Goal: Transaction & Acquisition: Purchase product/service

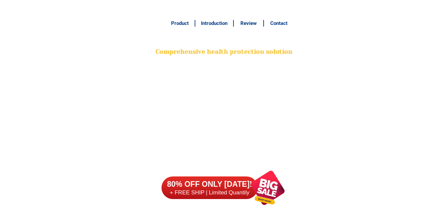
scroll to position [5234, 0]
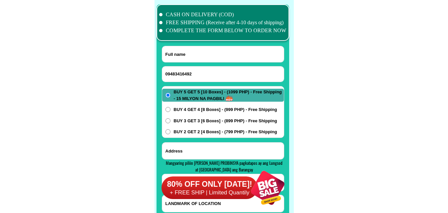
type input "09483416492"
drag, startPoint x: 187, startPoint y: 53, endPoint x: 155, endPoint y: 26, distance: 41.0
click at [186, 53] on input "Input full_name" at bounding box center [223, 54] width 122 height 16
paste input "[PERSON_NAME]"
type input "[PERSON_NAME]"
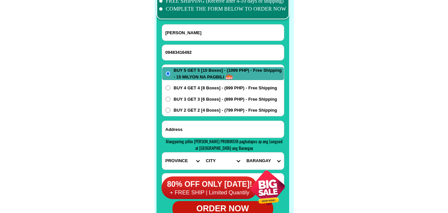
scroll to position [5267, 0]
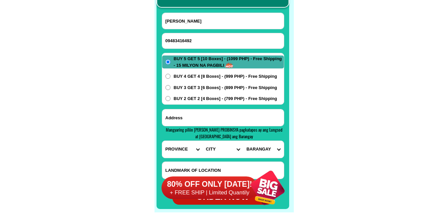
click at [193, 116] on input "Input address" at bounding box center [223, 117] width 122 height 17
paste input "BRGY Santa Cruz setio Gugu matalosad porok 4 conception Tarlac number"
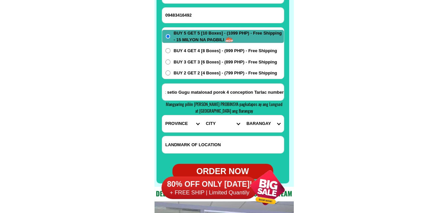
scroll to position [5300, 0]
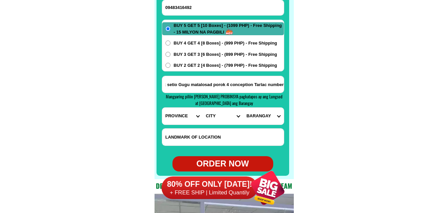
type input "BRGY Santa Cruz setio Gugu matalosad porok 4 conception Tarlac number"
click at [184, 115] on select "PROVINCE [GEOGRAPHIC_DATA] [GEOGRAPHIC_DATA] [GEOGRAPHIC_DATA] [GEOGRAPHIC_DATA…" at bounding box center [182, 116] width 40 height 17
select select "63_225"
click at [162, 108] on select "PROVINCE [GEOGRAPHIC_DATA] [GEOGRAPHIC_DATA] [GEOGRAPHIC_DATA] [GEOGRAPHIC_DATA…" at bounding box center [182, 116] width 40 height 17
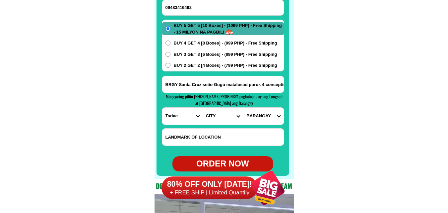
click at [224, 111] on select "CITY Anao Bamban Camiling Capas Gerona Mayantoc [PERSON_NAME] Paniqui [PERSON_N…" at bounding box center [223, 116] width 40 height 17
select select "63_2255751"
click at [203, 108] on select "CITY Anao Bamban Camiling Capas Gerona Mayantoc [PERSON_NAME] Paniqui [PERSON_N…" at bounding box center [223, 116] width 40 height 17
click at [258, 114] on select "BARANGAY [PERSON_NAME][GEOGRAPHIC_DATA] [GEOGRAPHIC_DATA] [PERSON_NAME] Calulua…" at bounding box center [263, 116] width 40 height 17
select select "63_22557513382"
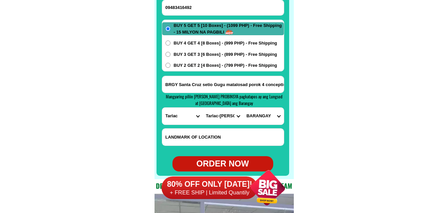
click at [243, 108] on select "BARANGAY [PERSON_NAME][GEOGRAPHIC_DATA] [GEOGRAPHIC_DATA] [PERSON_NAME] Calulua…" at bounding box center [263, 116] width 40 height 17
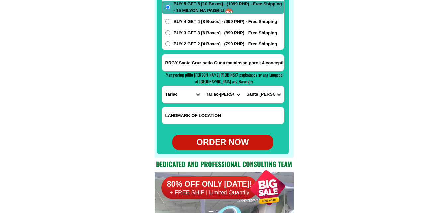
scroll to position [5333, 0]
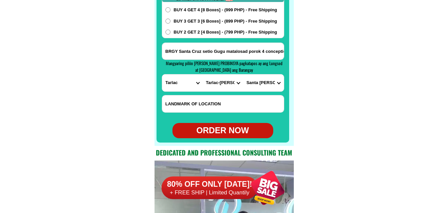
click at [233, 128] on div "ORDER NOW" at bounding box center [223, 130] width 101 height 13
type input "[PERSON_NAME]"
radio input "true"
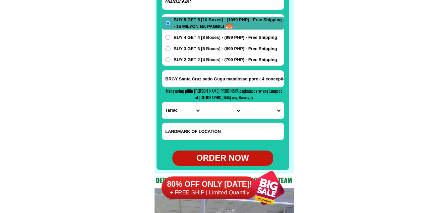
scroll to position [5267, 0]
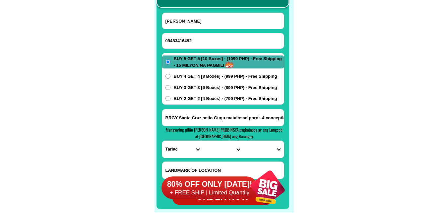
click at [205, 24] on input "[PERSON_NAME]" at bounding box center [223, 21] width 122 height 16
paste input "[PERSON_NAME]"
type input "[PERSON_NAME]"
click at [189, 42] on input "Input phone_number" at bounding box center [223, 40] width 122 height 15
paste input "0917 865 5899"
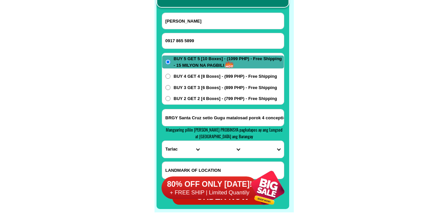
click at [184, 40] on input "0917 865 5899" at bounding box center [223, 40] width 122 height 15
click at [185, 40] on input "0917 865 5899" at bounding box center [223, 40] width 122 height 15
click at [177, 40] on input "0917 8655899" at bounding box center [223, 40] width 122 height 15
type input "09178655899"
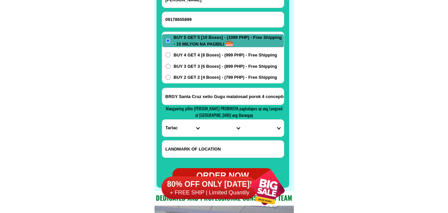
scroll to position [5300, 0]
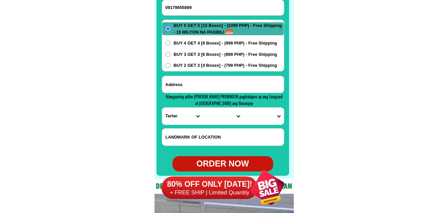
click at [191, 81] on input "Input address" at bounding box center [223, 84] width 122 height 17
paste input "Block 87 Barangay Fatima Dos Dasmareñas Cavite Cavite"
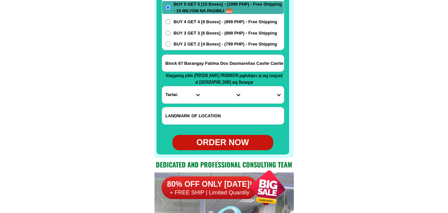
scroll to position [5333, 0]
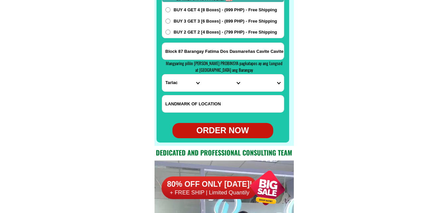
type input "Block 87 Barangay Fatima Dos Dasmareñas Cavite Cavite"
click at [184, 87] on select "PROVINCE [GEOGRAPHIC_DATA] [GEOGRAPHIC_DATA] [GEOGRAPHIC_DATA] [GEOGRAPHIC_DATA…" at bounding box center [182, 82] width 40 height 17
select select "63_826"
click at [162, 74] on select "PROVINCE [GEOGRAPHIC_DATA] [GEOGRAPHIC_DATA] [GEOGRAPHIC_DATA] [GEOGRAPHIC_DATA…" at bounding box center [182, 82] width 40 height 17
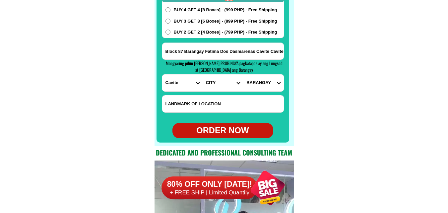
click at [209, 84] on select "CITY [PERSON_NAME] Bacoor [PERSON_NAME] [GEOGRAPHIC_DATA]-city [GEOGRAPHIC_DATA…" at bounding box center [223, 82] width 40 height 17
select select "63_8262364"
click at [203, 74] on select "CITY [PERSON_NAME] Bacoor [PERSON_NAME] [GEOGRAPHIC_DATA]-city [GEOGRAPHIC_DATA…" at bounding box center [223, 82] width 40 height 17
click at [262, 84] on select "BARANGAY Burol Burol i Burol ii Burol iii [PERSON_NAME] (bago-a-ingud) [PERSON_…" at bounding box center [263, 82] width 40 height 17
select select "63_82623641152"
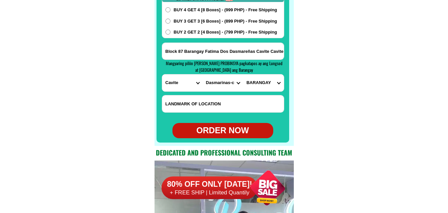
click at [243, 74] on select "BARANGAY Burol Burol i Burol ii Burol iii [PERSON_NAME] (bago-a-ingud) [PERSON_…" at bounding box center [263, 82] width 40 height 17
drag, startPoint x: 226, startPoint y: 131, endPoint x: 224, endPoint y: 120, distance: 10.4
click at [226, 131] on div "ORDER NOW" at bounding box center [223, 130] width 101 height 13
type input "Block 87 Barangay Fatima Dos Dasmareñas Cavite Cavite"
radio input "true"
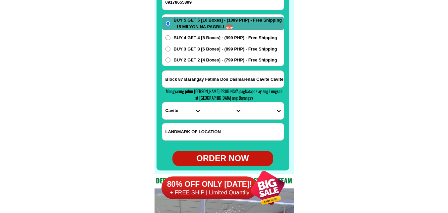
scroll to position [5267, 0]
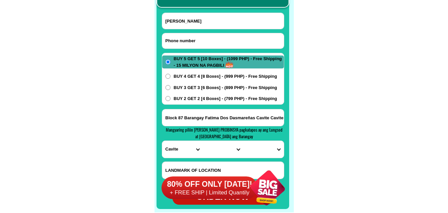
drag, startPoint x: 200, startPoint y: 44, endPoint x: 113, endPoint y: 11, distance: 93.8
click at [200, 44] on input "Input phone_number" at bounding box center [223, 40] width 122 height 15
paste input "09154779923"
type input "09154779923"
drag, startPoint x: 204, startPoint y: 27, endPoint x: 167, endPoint y: 11, distance: 40.4
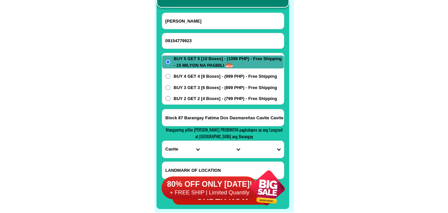
click at [204, 27] on input "[PERSON_NAME]" at bounding box center [223, 21] width 122 height 16
paste input "Argentina [PERSON_NAME]"
type input "Argentina [PERSON_NAME]"
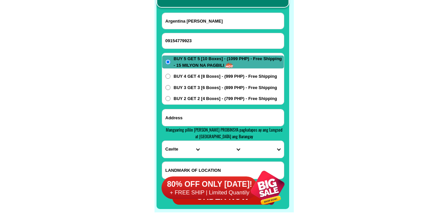
click at [229, 118] on input "Input address" at bounding box center [223, 117] width 122 height 17
paste input "Brgy. East ,[GEOGRAPHIC_DATA][PERSON_NAME] ,[PERSON_NAME] ,Mataas nagate kulay …"
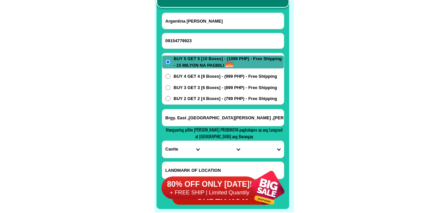
scroll to position [0, 143]
type input "Brgy. East ,[GEOGRAPHIC_DATA][PERSON_NAME] ,[PERSON_NAME] ,Mataas nagate kulay …"
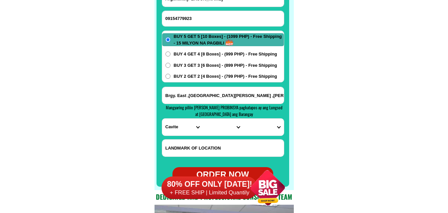
scroll to position [5300, 0]
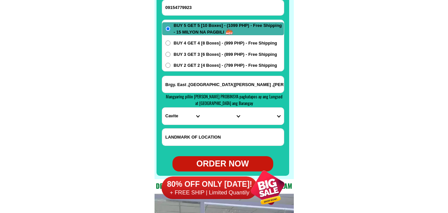
click at [265, 84] on input "Brgy. East ,[GEOGRAPHIC_DATA][PERSON_NAME] ,[PERSON_NAME] ,Mataas nagate kulay …" at bounding box center [223, 84] width 122 height 17
drag, startPoint x: 259, startPoint y: 84, endPoint x: 88, endPoint y: 90, distance: 170.7
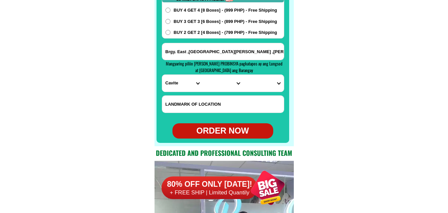
scroll to position [5333, 0]
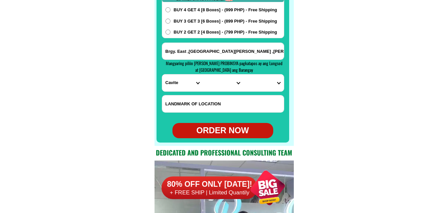
click at [178, 92] on form "Argentina [PERSON_NAME] 09154779923 ORDER NOW Brgy. [GEOGRAPHIC_DATA] ,[GEOGRAP…" at bounding box center [223, 42] width 122 height 192
click at [181, 84] on select "PROVINCE [GEOGRAPHIC_DATA] [GEOGRAPHIC_DATA] [GEOGRAPHIC_DATA] [GEOGRAPHIC_DATA…" at bounding box center [182, 82] width 40 height 17
select select "63_575"
click at [162, 74] on select "PROVINCE [GEOGRAPHIC_DATA] [GEOGRAPHIC_DATA] [GEOGRAPHIC_DATA] [GEOGRAPHIC_DATA…" at bounding box center [182, 82] width 40 height 17
click at [220, 87] on select "CITY [PERSON_NAME] [PERSON_NAME] Gamay Laoang [GEOGRAPHIC_DATA] [GEOGRAPHIC_DAT…" at bounding box center [223, 82] width 40 height 17
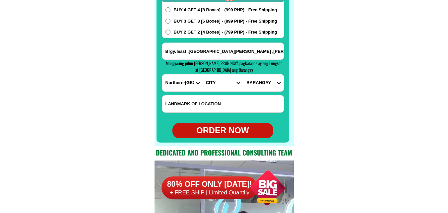
select select "63_5755247"
click at [203, 74] on select "CITY [PERSON_NAME] [PERSON_NAME] Gamay Laoang [GEOGRAPHIC_DATA] [GEOGRAPHIC_DAT…" at bounding box center [223, 82] width 40 height 17
click at [267, 83] on select "[GEOGRAPHIC_DATA] [GEOGRAPHIC_DATA] [GEOGRAPHIC_DATA] (pob.) [GEOGRAPHIC_DATA] …" at bounding box center [263, 82] width 40 height 17
select select "63_57552475019"
click at [243, 74] on select "[GEOGRAPHIC_DATA] [GEOGRAPHIC_DATA] [GEOGRAPHIC_DATA] (pob.) [GEOGRAPHIC_DATA] …" at bounding box center [263, 82] width 40 height 17
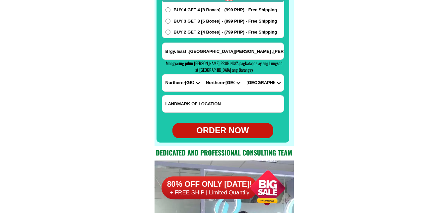
drag, startPoint x: 331, startPoint y: 125, endPoint x: 168, endPoint y: 28, distance: 190.1
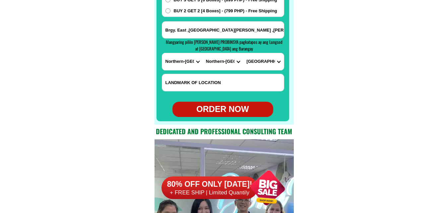
scroll to position [5367, 0]
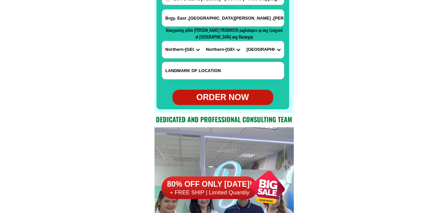
click at [222, 103] on div "ORDER NOW" at bounding box center [223, 97] width 101 height 13
type input "09154779923"
radio input "true"
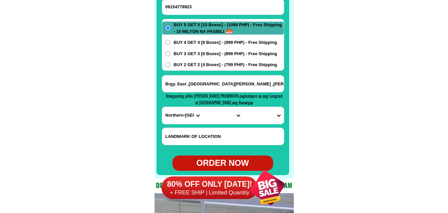
scroll to position [5300, 0]
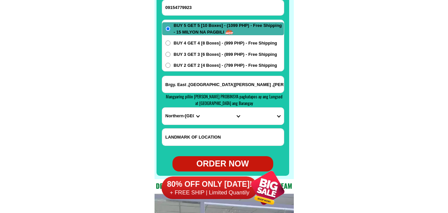
click at [202, 13] on input "09154779923" at bounding box center [223, 7] width 122 height 15
paste input "09677246237"
type input "09677246237"
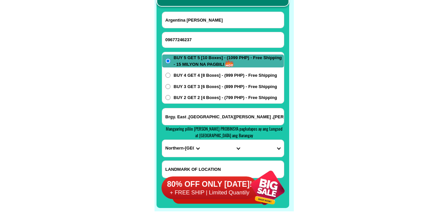
scroll to position [5234, 0]
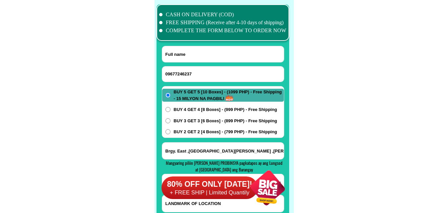
click at [200, 56] on input "Input full_name" at bounding box center [223, 54] width 122 height 16
paste input "[PERSON_NAME]"
type input "[PERSON_NAME]"
click at [192, 148] on input "Input address" at bounding box center [223, 150] width 122 height 17
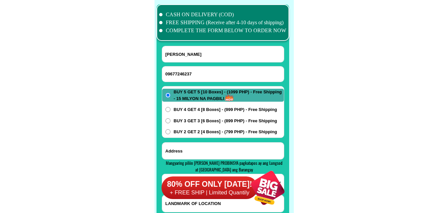
paste input "[PERSON_NAME] bagong pook balisong taal. Cel no 09677246237 near cover court bi…"
type input "[PERSON_NAME] bagong pook balisong taal. Cel no 09677246237 near cover court bi…"
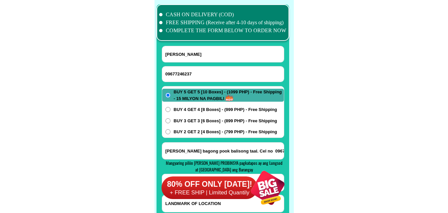
click at [200, 125] on div "BUY 5 GET 5 [10 Boxes] - (1099 PHP) - Free Shipping - 15 MILYON NA PAGBILI BUY …" at bounding box center [223, 112] width 122 height 52
click at [195, 131] on span "BUY 2 GET 2 [4 Boxes] - (799 PHP) - Free Shipping" at bounding box center [226, 131] width 104 height 7
click at [171, 131] on input "BUY 2 GET 2 [4 Boxes] - (799 PHP) - Free Shipping" at bounding box center [168, 131] width 5 height 5
radio input "true"
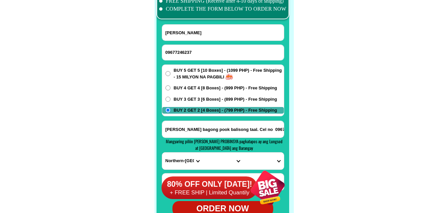
scroll to position [5267, 0]
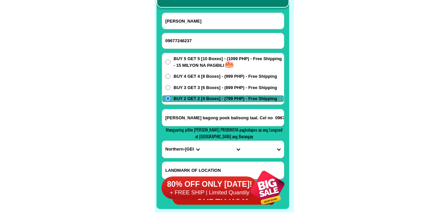
click at [265, 117] on input "[PERSON_NAME] bagong pook balisong taal. Cel no 09677246237 near cover court bi…" at bounding box center [223, 117] width 122 height 17
drag, startPoint x: 253, startPoint y: 118, endPoint x: 124, endPoint y: 123, distance: 128.9
click at [170, 149] on select "PROVINCE [GEOGRAPHIC_DATA] [GEOGRAPHIC_DATA] [GEOGRAPHIC_DATA] [GEOGRAPHIC_DATA…" at bounding box center [182, 149] width 40 height 17
select select "63_108"
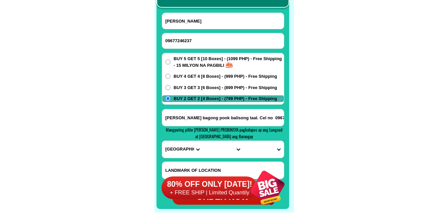
click at [162, 141] on select "PROVINCE [GEOGRAPHIC_DATA] [GEOGRAPHIC_DATA] [GEOGRAPHIC_DATA] [GEOGRAPHIC_DATA…" at bounding box center [182, 149] width 40 height 17
click at [214, 149] on select "CITY Agoncillo Alitagtag Allacapan [GEOGRAPHIC_DATA] [GEOGRAPHIC_DATA]-balete […" at bounding box center [223, 149] width 40 height 17
select select "63_1088402"
click at [203, 141] on select "CITY Agoncillo Alitagtag Allacapan [GEOGRAPHIC_DATA] [GEOGRAPHIC_DATA]-balete […" at bounding box center [223, 149] width 40 height 17
click at [264, 147] on select "BARANGAY Apacay Balisong Bihis Bolbok Buli Butong Carasuche Cawit Caysasay [GEO…" at bounding box center [263, 149] width 40 height 17
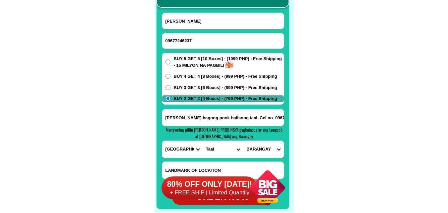
select select "63_10884026455"
click at [243, 141] on select "BARANGAY Apacay Balisong Bihis Bolbok Buli Butong Carasuche Cawit Caysasay [GEO…" at bounding box center [263, 149] width 40 height 17
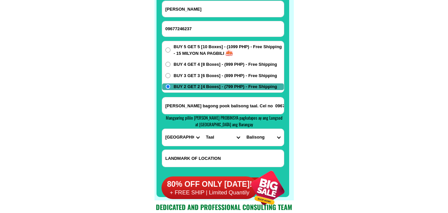
scroll to position [5300, 0]
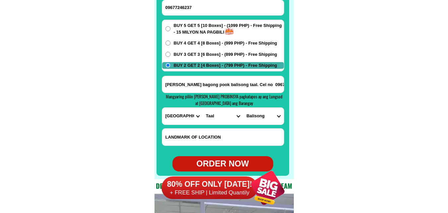
click at [225, 160] on div "ORDER NOW" at bounding box center [223, 163] width 101 height 13
type input "09677246237"
radio input "true"
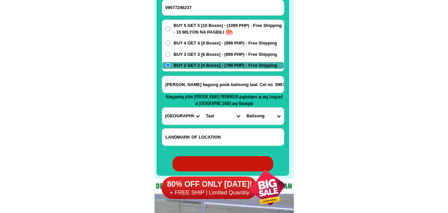
radio input "true"
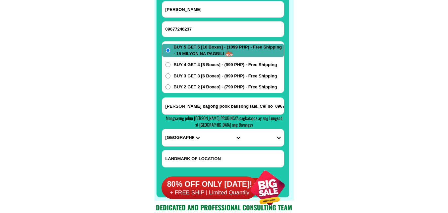
scroll to position [5234, 0]
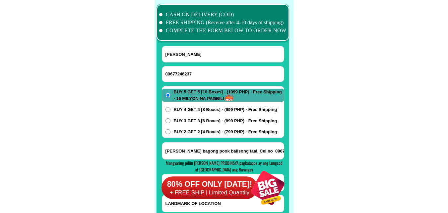
click at [200, 70] on input "09677246237" at bounding box center [223, 73] width 122 height 15
paste input "09086395522"
type input "09086395522"
drag, startPoint x: 193, startPoint y: 59, endPoint x: 186, endPoint y: 49, distance: 11.9
click at [192, 59] on input "[PERSON_NAME]" at bounding box center [223, 54] width 122 height 16
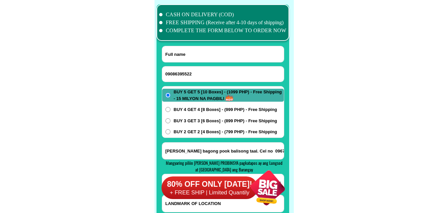
paste input "[PERSON_NAME]"
type input "[PERSON_NAME]"
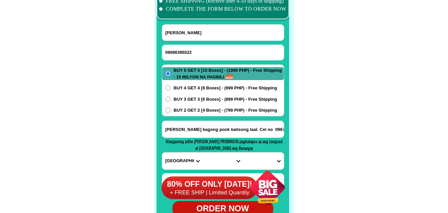
scroll to position [5267, 0]
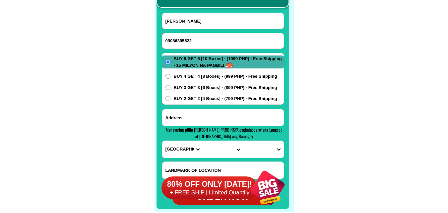
click at [201, 114] on input "Input address" at bounding box center [223, 117] width 122 height 17
paste input "7 intranel st. mother earth subdivision talon dos laspinas"
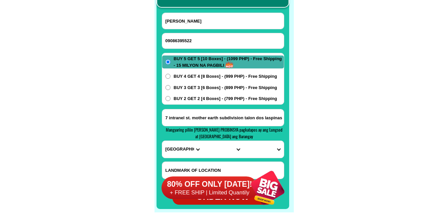
type input "7 intranel st. mother earth subdivision talon dos laspinas"
click at [179, 147] on select "PROVINCE [GEOGRAPHIC_DATA] [GEOGRAPHIC_DATA] [GEOGRAPHIC_DATA] [GEOGRAPHIC_DATA…" at bounding box center [182, 149] width 40 height 17
select select "63_219"
click at [162, 141] on select "PROVINCE [GEOGRAPHIC_DATA] [GEOGRAPHIC_DATA] [GEOGRAPHIC_DATA] [GEOGRAPHIC_DATA…" at bounding box center [182, 149] width 40 height 17
click at [211, 144] on select "CITY [GEOGRAPHIC_DATA] [GEOGRAPHIC_DATA] [GEOGRAPHIC_DATA] [GEOGRAPHIC_DATA]-ci…" at bounding box center [223, 149] width 40 height 17
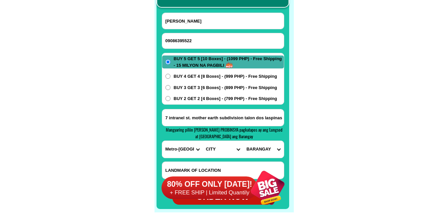
select select "63_2199576"
click at [203, 141] on select "CITY [GEOGRAPHIC_DATA] [GEOGRAPHIC_DATA] [GEOGRAPHIC_DATA] [GEOGRAPHIC_DATA]-ci…" at bounding box center [223, 149] width 40 height 17
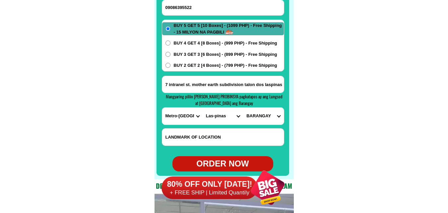
click at [269, 121] on select "BARANGAY [PERSON_NAME] dos [PERSON_NAME] uno B. f. international village [PERSO…" at bounding box center [263, 116] width 40 height 17
select select "63_21995765367"
click at [243, 108] on select "BARANGAY [PERSON_NAME] dos [PERSON_NAME] uno B. f. international village [PERSO…" at bounding box center [263, 116] width 40 height 17
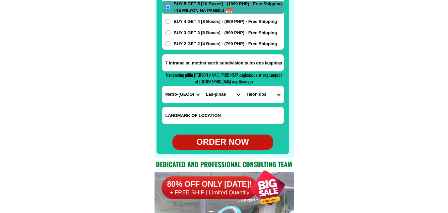
scroll to position [5333, 0]
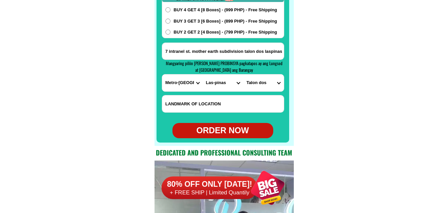
click at [232, 131] on div "ORDER NOW" at bounding box center [223, 130] width 101 height 13
type input "[PERSON_NAME]"
radio input "true"
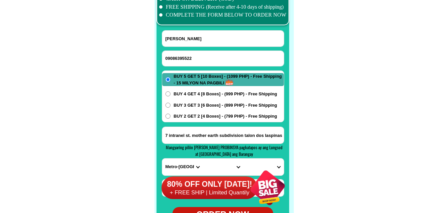
scroll to position [5234, 0]
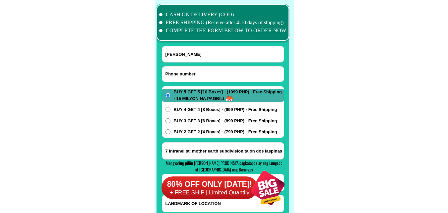
click at [193, 71] on input "Input phone_number" at bounding box center [223, 73] width 122 height 15
paste input "09455673982"
type input "09455673982"
click at [206, 58] on input "[PERSON_NAME]" at bounding box center [223, 54] width 122 height 16
paste input "[PERSON_NAME]"
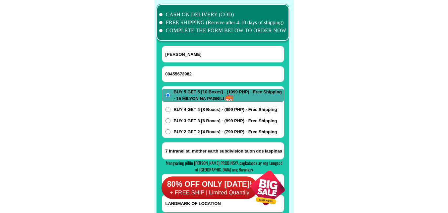
type input "[PERSON_NAME]"
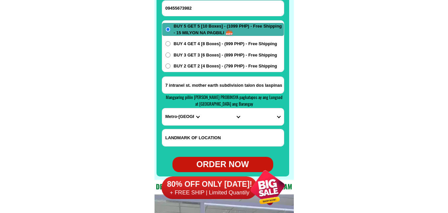
scroll to position [5300, 0]
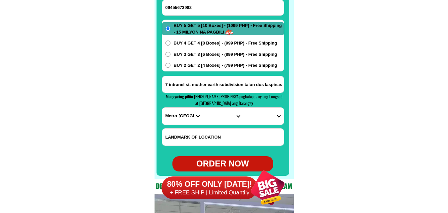
click at [219, 74] on form "[PERSON_NAME][GEOGRAPHIC_DATA] 09455673982 ORDER NOW 7 intranel st. mother eart…" at bounding box center [223, 75] width 122 height 192
click at [200, 87] on input "7 intranel st. mother earth subdivision talon dos laspinas" at bounding box center [223, 84] width 122 height 17
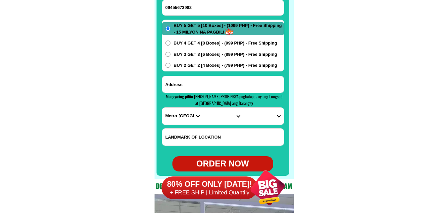
paste input "Tower 2 Trees Residence [GEOGRAPHIC_DATA] [GEOGRAPHIC_DATA]"
type input "Tower 2 Trees Residence [GEOGRAPHIC_DATA] [GEOGRAPHIC_DATA]"
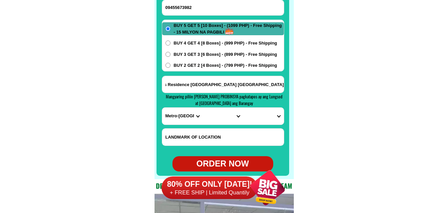
click at [174, 116] on select "PROVINCE [GEOGRAPHIC_DATA] [GEOGRAPHIC_DATA] [GEOGRAPHIC_DATA] [GEOGRAPHIC_DATA…" at bounding box center [182, 116] width 40 height 17
select select "63_219"
click at [162, 108] on select "PROVINCE [GEOGRAPHIC_DATA] [GEOGRAPHIC_DATA] [GEOGRAPHIC_DATA] [GEOGRAPHIC_DATA…" at bounding box center [182, 116] width 40 height 17
click at [216, 114] on select "CITY [GEOGRAPHIC_DATA] [GEOGRAPHIC_DATA] [GEOGRAPHIC_DATA] [GEOGRAPHIC_DATA]-ci…" at bounding box center [223, 116] width 40 height 17
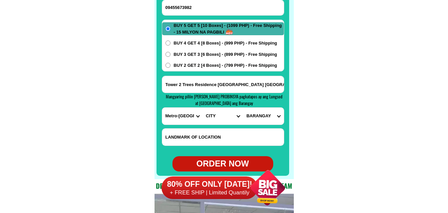
select select "63_2194070"
click at [203, 108] on select "CITY [GEOGRAPHIC_DATA] [GEOGRAPHIC_DATA] [GEOGRAPHIC_DATA] [GEOGRAPHIC_DATA]-ci…" at bounding box center [223, 116] width 40 height 17
click at [273, 115] on select "BARANGAY [PERSON_NAME] [PERSON_NAME] [PERSON_NAME] Bagbag Bago bantay Bagong li…" at bounding box center [263, 116] width 40 height 17
select select "63_21940702958"
click at [243, 108] on select "BARANGAY [PERSON_NAME] [PERSON_NAME] [PERSON_NAME] Bagbag Bago bantay Bagong li…" at bounding box center [263, 116] width 40 height 17
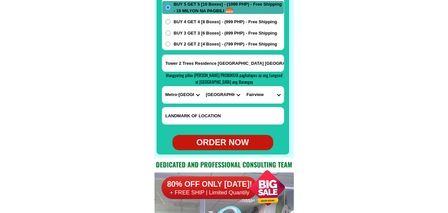
scroll to position [5333, 0]
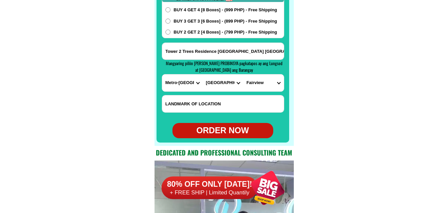
click at [222, 126] on div "ORDER NOW" at bounding box center [223, 130] width 101 height 13
radio input "true"
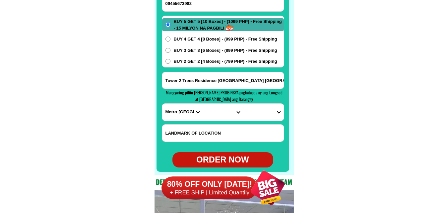
scroll to position [5267, 0]
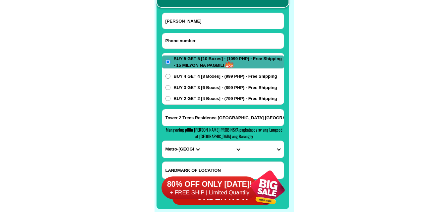
click at [224, 42] on input "Input phone_number" at bounding box center [223, 40] width 122 height 15
paste input "09568263860"
type input "09568263860"
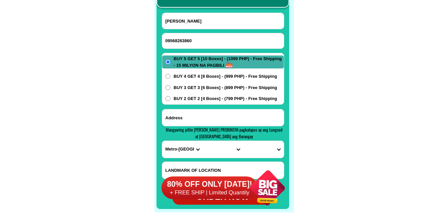
click at [191, 122] on input "Input address" at bounding box center [223, 117] width 122 height 17
paste input "oorder Ako from [GEOGRAPHIC_DATA] porok 1 Oras Estern Samar 6818 vesayas philip…"
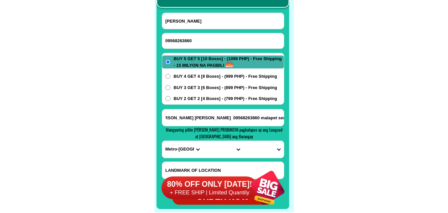
type input "oorder Ako from [GEOGRAPHIC_DATA] porok 1 Oras Estern Samar 6818 vesayas philip…"
click at [180, 151] on select "PROVINCE [GEOGRAPHIC_DATA] [GEOGRAPHIC_DATA] [GEOGRAPHIC_DATA] [GEOGRAPHIC_DATA…" at bounding box center [182, 149] width 40 height 17
select select "63_791"
click at [162, 141] on select "PROVINCE [GEOGRAPHIC_DATA] [GEOGRAPHIC_DATA] [GEOGRAPHIC_DATA] [GEOGRAPHIC_DATA…" at bounding box center [182, 149] width 40 height 17
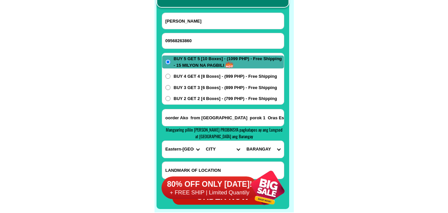
click at [227, 145] on select "CITY Arteche Balangiga Balangkayan Borongan-city Can-[GEOGRAPHIC_DATA] Eastern-…" at bounding box center [223, 149] width 40 height 17
select select "63_7911601"
click at [203, 141] on select "CITY Arteche Balangiga Balangkayan Borongan-city Can-[GEOGRAPHIC_DATA] Eastern-…" at bounding box center [223, 149] width 40 height 17
click at [263, 151] on select "BARANGAY Agsam Alang-alang Bagacay Balingasag Balocawe (pob.) Bantayan [GEOGRAP…" at bounding box center [263, 149] width 40 height 17
select select "63_79116016914"
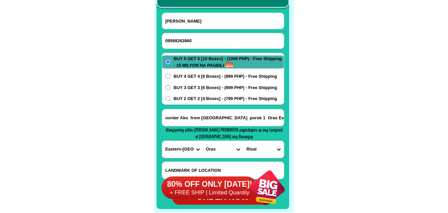
click at [243, 141] on select "BARANGAY Agsam Alang-alang Bagacay Balingasag Balocawe (pob.) Bantayan [GEOGRAP…" at bounding box center [263, 149] width 40 height 17
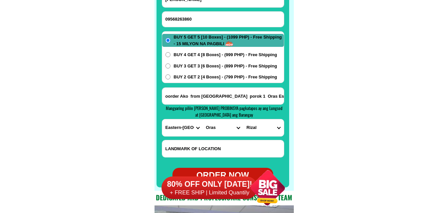
scroll to position [5300, 0]
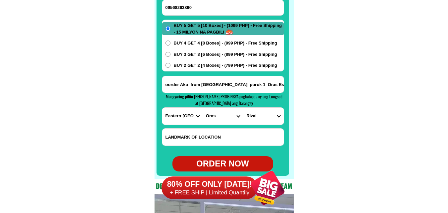
click at [224, 161] on div "ORDER NOW" at bounding box center [223, 163] width 101 height 13
type input "09568263860"
radio input "true"
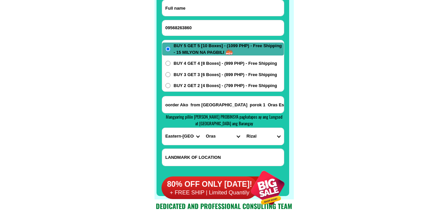
drag, startPoint x: 223, startPoint y: 25, endPoint x: 63, endPoint y: 3, distance: 161.2
click at [209, 12] on input "Input full_name" at bounding box center [223, 8] width 122 height 16
paste input "[PERSON_NAME]"
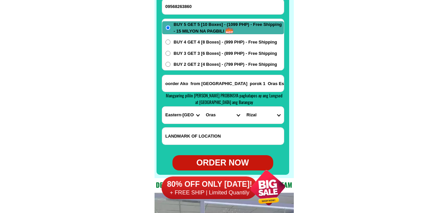
scroll to position [5313, 0]
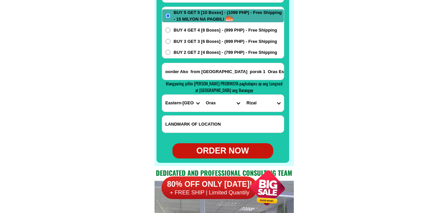
type input "[PERSON_NAME]"
click at [225, 148] on div "ORDER NOW" at bounding box center [223, 150] width 101 height 13
radio input "true"
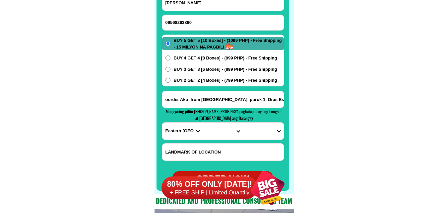
scroll to position [5247, 0]
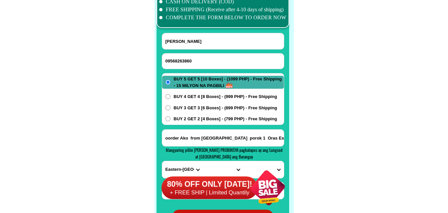
click at [199, 51] on form "[PERSON_NAME] 09568263860 ORDER NOW oorder Ako from [GEOGRAPHIC_DATA] porok 1 O…" at bounding box center [223, 129] width 122 height 192
click at [190, 62] on input "09568263860" at bounding box center [223, 60] width 122 height 15
paste input "[PERSON_NAME]Norte"
type input "[PERSON_NAME]Norte"
drag, startPoint x: 197, startPoint y: 38, endPoint x: 175, endPoint y: 33, distance: 22.1
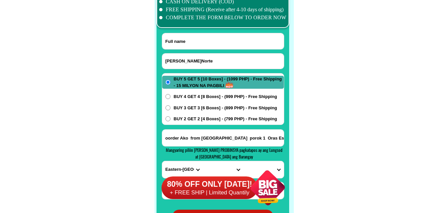
click at [197, 39] on input "Input full_name" at bounding box center [223, 41] width 122 height 16
paste input "09514814891"
type input "09514814891"
drag, startPoint x: 198, startPoint y: 44, endPoint x: 158, endPoint y: 48, distance: 39.7
click at [157, 45] on div "CASH ON DELIVERY (COD) FREE SHIPPING (Receive after 4-10 days of shipping) COMP…" at bounding box center [224, 109] width 139 height 245
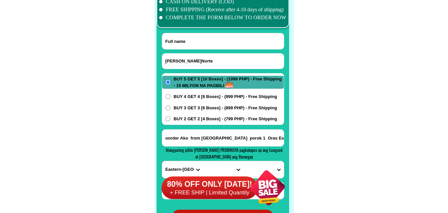
click at [199, 60] on input "[PERSON_NAME]Norte" at bounding box center [223, 60] width 122 height 15
paste input "09514814891"
type input "09514814891"
click at [202, 40] on input "Input full_name" at bounding box center [223, 41] width 122 height 16
paste input "[PERSON_NAME]"
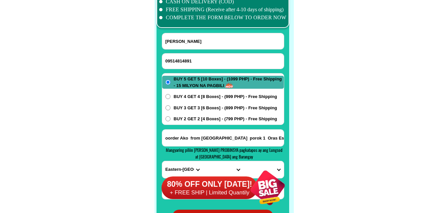
type input "[PERSON_NAME]"
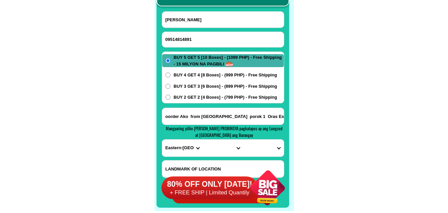
scroll to position [5280, 0]
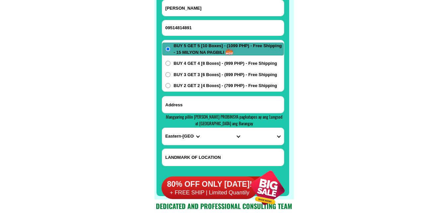
click at [187, 104] on input "Input address" at bounding box center [223, 104] width 122 height 17
paste input "lan56dmark of location [GEOGRAPHIC_DATA] Setio Lubang Gen [PERSON_NAME]"
type input "lan56dmark of location [GEOGRAPHIC_DATA] Setio Lubang Gen [PERSON_NAME]"
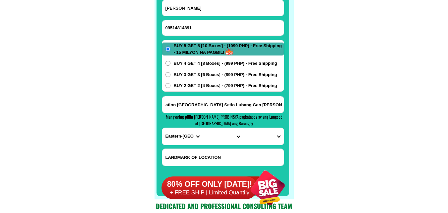
scroll to position [0, 0]
click at [181, 133] on select "PROVINCE [GEOGRAPHIC_DATA] [GEOGRAPHIC_DATA] [GEOGRAPHIC_DATA] [GEOGRAPHIC_DATA…" at bounding box center [182, 136] width 40 height 17
select select "63_791"
click at [162, 128] on select "PROVINCE [GEOGRAPHIC_DATA] [GEOGRAPHIC_DATA] [GEOGRAPHIC_DATA] [GEOGRAPHIC_DATA…" at bounding box center [182, 136] width 40 height 17
click at [251, 104] on input "lan56dmark of location [GEOGRAPHIC_DATA] Setio Lubang Gen [PERSON_NAME]" at bounding box center [223, 104] width 122 height 17
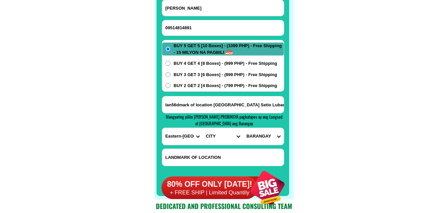
click at [211, 134] on select "CITY Arteche Balangiga Balangkayan Borongan-city Can-[GEOGRAPHIC_DATA] Eastern-…" at bounding box center [223, 136] width 40 height 17
select select "63_79129"
click at [203, 128] on select "CITY Arteche Balangiga Balangkayan Borongan-city Can-[GEOGRAPHIC_DATA] Eastern-…" at bounding box center [223, 136] width 40 height 17
click at [266, 136] on select "BARANGAY [PERSON_NAME][GEOGRAPHIC_DATA]-alang [GEOGRAPHIC_DATA] [GEOGRAPHIC_DAT…" at bounding box center [263, 136] width 40 height 17
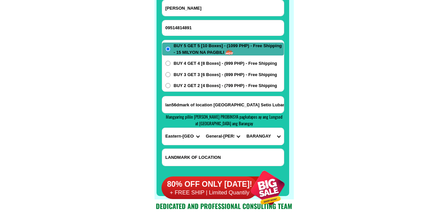
select select "63_791291390"
click at [243, 128] on select "BARANGAY [PERSON_NAME][GEOGRAPHIC_DATA]-alang [GEOGRAPHIC_DATA] [GEOGRAPHIC_DAT…" at bounding box center [263, 136] width 40 height 17
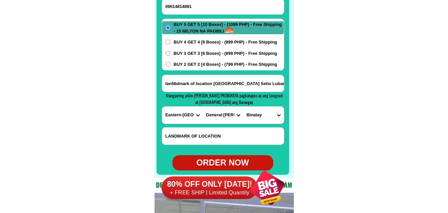
scroll to position [5313, 0]
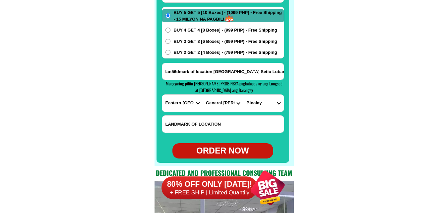
click at [222, 148] on div "ORDER NOW" at bounding box center [223, 150] width 101 height 13
radio input "true"
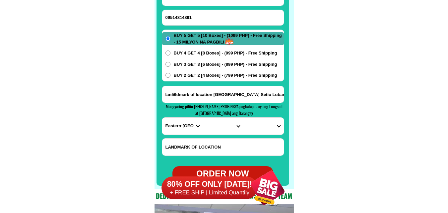
scroll to position [5247, 0]
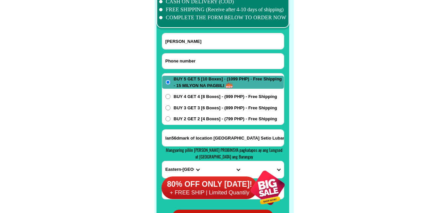
drag, startPoint x: 208, startPoint y: 56, endPoint x: 197, endPoint y: 51, distance: 12.3
click at [208, 56] on input "Input phone_number" at bounding box center [223, 60] width 122 height 15
paste input "09757058234"
type input "09757058234"
drag, startPoint x: 200, startPoint y: 49, endPoint x: 206, endPoint y: 46, distance: 6.5
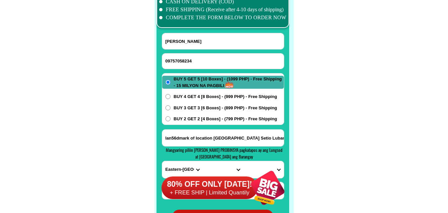
click at [205, 47] on div "[PERSON_NAME]" at bounding box center [223, 41] width 122 height 17
click at [186, 40] on input "[PERSON_NAME]" at bounding box center [223, 41] width 122 height 16
paste input "Flora Nucasa"
type input "Flora Nucasa"
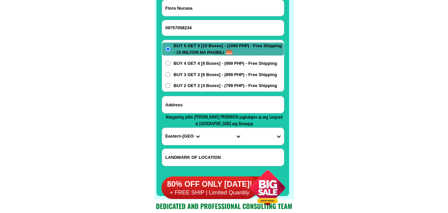
click at [189, 105] on input "Input address" at bounding box center [223, 104] width 122 height 17
paste input "#11 sitio east block [PERSON_NAME] naguilian la union"
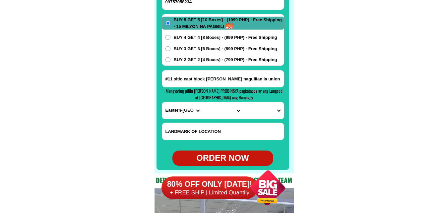
scroll to position [5313, 0]
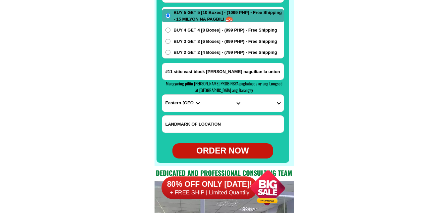
type input "#11 sitio east block [PERSON_NAME] naguilian la union"
click at [172, 106] on select "PROVINCE [GEOGRAPHIC_DATA] [GEOGRAPHIC_DATA] [GEOGRAPHIC_DATA] [GEOGRAPHIC_DATA…" at bounding box center [182, 103] width 40 height 17
select select "63_32"
click at [218, 107] on select "CITY Agoo Aringay Bacnotan Bagulin Balaoan [PERSON_NAME] [GEOGRAPHIC_DATA] Caba…" at bounding box center [223, 103] width 40 height 17
select select "63_327153"
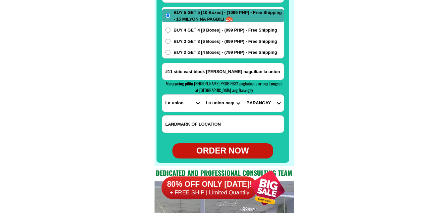
click at [203, 95] on select "CITY Agoo Aringay Bacnotan Bagulin Balaoan [PERSON_NAME] [GEOGRAPHIC_DATA] Caba…" at bounding box center [223, 103] width 40 height 17
click at [264, 105] on select "BARANGAY Aguioas [PERSON_NAME] norte [PERSON_NAME] sur [GEOGRAPHIC_DATA] norte …" at bounding box center [263, 103] width 40 height 17
select select "63_32715326265"
click at [243, 95] on select "BARANGAY Aguioas [PERSON_NAME] norte [PERSON_NAME] sur [GEOGRAPHIC_DATA] norte …" at bounding box center [263, 103] width 40 height 17
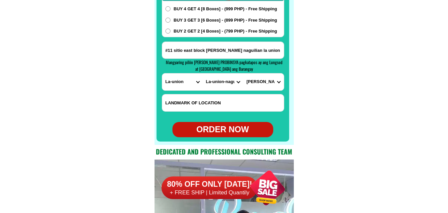
scroll to position [5346, 0]
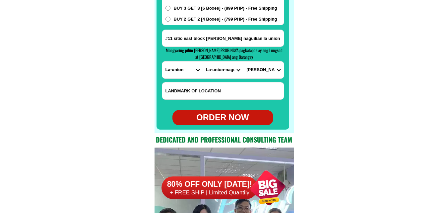
click at [241, 117] on div "ORDER NOW" at bounding box center [223, 117] width 101 height 13
radio input "true"
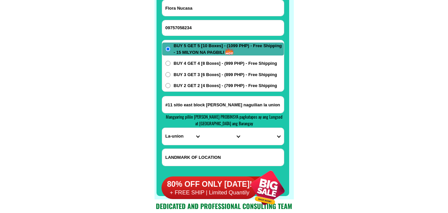
scroll to position [5247, 0]
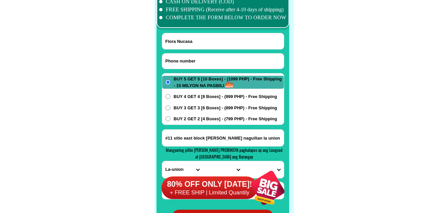
drag, startPoint x: 209, startPoint y: 60, endPoint x: 191, endPoint y: 51, distance: 20.1
click at [207, 59] on input "Input phone_number" at bounding box center [223, 60] width 122 height 15
paste input "09666158069"
type input "09666158069"
drag, startPoint x: 216, startPoint y: 40, endPoint x: 186, endPoint y: 27, distance: 33.3
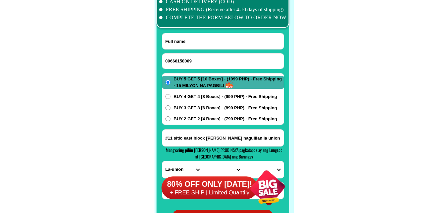
click at [216, 40] on input "Input full_name" at bounding box center [223, 41] width 122 height 16
paste input "[PERSON_NAME]"
type input "[PERSON_NAME]"
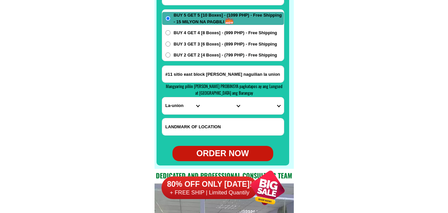
scroll to position [5313, 0]
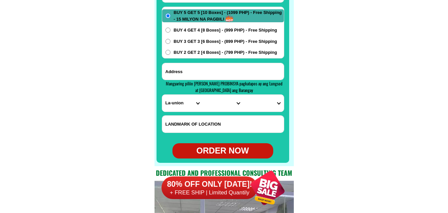
click at [207, 72] on input "Input address" at bounding box center [223, 71] width 122 height 17
paste input "Brgy. [GEOGRAPHIC_DATA]. [PERSON_NAME]. [GEOGRAPHIC_DATA]. Vesayas [GEOGRAPHIC_…"
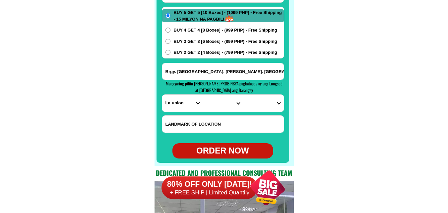
scroll to position [0, 21]
type input "Brgy. [GEOGRAPHIC_DATA]. [PERSON_NAME]. [GEOGRAPHIC_DATA]. Vesayas [GEOGRAPHIC_…"
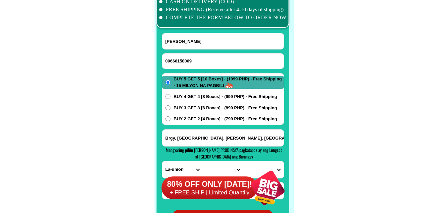
click at [196, 42] on input "[PERSON_NAME]" at bounding box center [223, 41] width 122 height 16
paste input "[PERSON_NAME]."
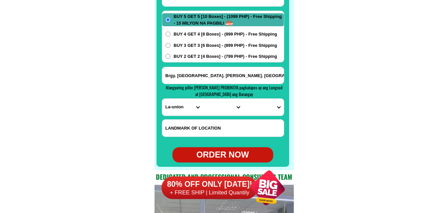
scroll to position [5313, 0]
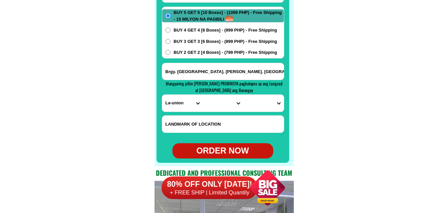
type input "[PERSON_NAME]."
click at [200, 53] on span "BUY 2 GET 2 [4 Boxes] - (799 PHP) - Free Shipping" at bounding box center [226, 52] width 104 height 7
click at [171, 53] on input "BUY 2 GET 2 [4 Boxes] - (799 PHP) - Free Shipping" at bounding box center [168, 52] width 5 height 5
radio input "true"
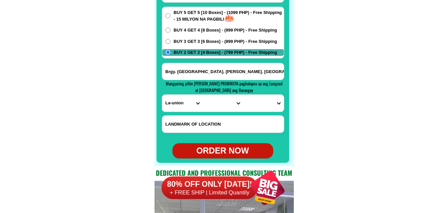
click at [176, 102] on select "PROVINCE [GEOGRAPHIC_DATA] [GEOGRAPHIC_DATA] [GEOGRAPHIC_DATA] [GEOGRAPHIC_DATA…" at bounding box center [182, 103] width 40 height 17
click at [172, 105] on select "PROVINCE [GEOGRAPHIC_DATA] [GEOGRAPHIC_DATA] [GEOGRAPHIC_DATA] [GEOGRAPHIC_DATA…" at bounding box center [182, 103] width 40 height 17
select select "63_151"
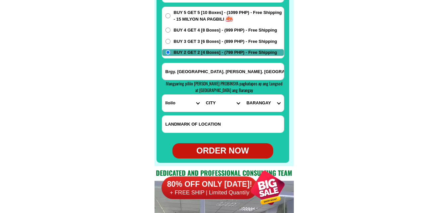
click at [162, 95] on select "PROVINCE [GEOGRAPHIC_DATA] [GEOGRAPHIC_DATA] [GEOGRAPHIC_DATA] [GEOGRAPHIC_DATA…" at bounding box center [182, 103] width 40 height 17
click at [212, 109] on select "CITY [PERSON_NAME] [GEOGRAPHIC_DATA] [GEOGRAPHIC_DATA]-[GEOGRAPHIC_DATA]-viejo …" at bounding box center [223, 103] width 40 height 17
select select "63_1519432"
click at [203, 95] on select "CITY [PERSON_NAME] [GEOGRAPHIC_DATA] [GEOGRAPHIC_DATA]-[GEOGRAPHIC_DATA]-viejo …" at bounding box center [223, 103] width 40 height 17
click at [264, 106] on select "BARANGAY Abeto [PERSON_NAME] south ([PERSON_NAME]) [PERSON_NAME][GEOGRAPHIC_DAT…" at bounding box center [263, 103] width 40 height 17
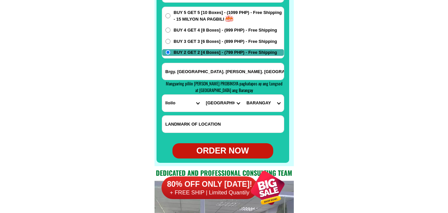
select select "63_151943233033"
click at [243, 95] on select "BARANGAY Abeto [PERSON_NAME] south ([PERSON_NAME]) [PERSON_NAME][GEOGRAPHIC_DAT…" at bounding box center [263, 103] width 40 height 17
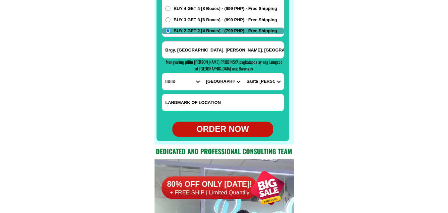
scroll to position [5346, 0]
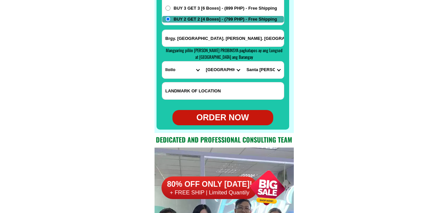
click at [226, 118] on div "ORDER NOW" at bounding box center [223, 117] width 101 height 13
type input "[PERSON_NAME]."
type input "09666158069"
type input "Brgy. [GEOGRAPHIC_DATA]. [PERSON_NAME]. [GEOGRAPHIC_DATA]. Vesayas [GEOGRAPHIC_…"
radio input "true"
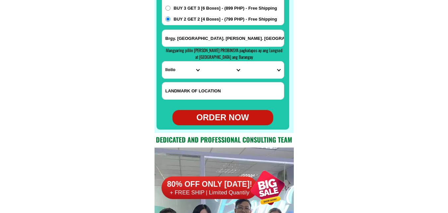
radio input "true"
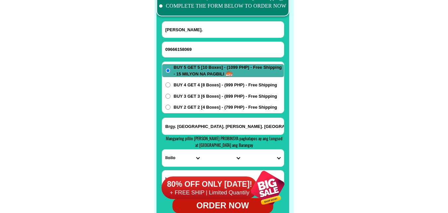
scroll to position [5247, 0]
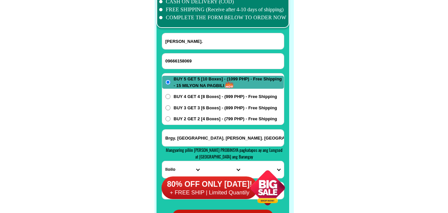
drag, startPoint x: 194, startPoint y: 62, endPoint x: 181, endPoint y: 51, distance: 16.8
click at [194, 62] on input "09666158069" at bounding box center [223, 60] width 122 height 15
paste input "09075243881"
type input "09075243881"
click at [188, 35] on input "Input full_name" at bounding box center [223, 41] width 122 height 16
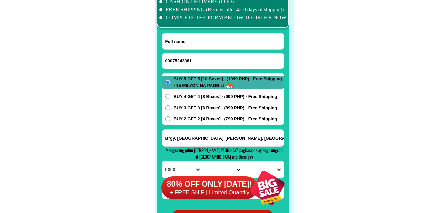
paste input "[PERSON_NAME]"
type input "[PERSON_NAME]"
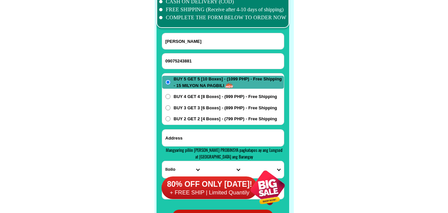
drag, startPoint x: 186, startPoint y: 134, endPoint x: 185, endPoint y: 131, distance: 3.6
click at [186, 134] on input "Input address" at bounding box center [223, 137] width 122 height 17
paste input "[GEOGRAPHIC_DATA] [GEOGRAPHIC_DATA] [GEOGRAPHIC_DATA]"
type input "[GEOGRAPHIC_DATA] [GEOGRAPHIC_DATA] [GEOGRAPHIC_DATA]"
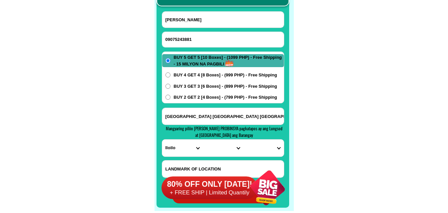
scroll to position [5280, 0]
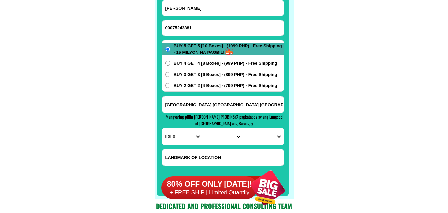
click at [187, 155] on input "Input LANDMARKOFLOCATION" at bounding box center [223, 157] width 122 height 17
paste input "Brgy lucao sitio kanit purok4 Number bahay 19"
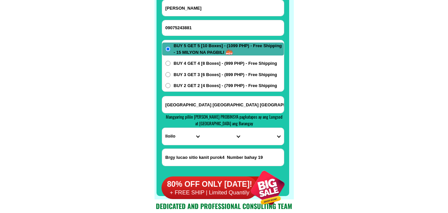
type input "Brgy lucao sitio kanit purok4 Number bahay 19"
click at [176, 139] on select "PROVINCE [GEOGRAPHIC_DATA] [GEOGRAPHIC_DATA] [GEOGRAPHIC_DATA] [GEOGRAPHIC_DATA…" at bounding box center [182, 136] width 40 height 17
select select "63_247"
click at [162, 128] on select "PROVINCE [GEOGRAPHIC_DATA] [GEOGRAPHIC_DATA] [GEOGRAPHIC_DATA] [GEOGRAPHIC_DATA…" at bounding box center [182, 136] width 40 height 17
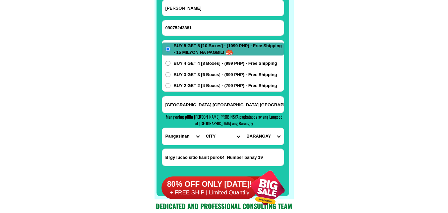
click at [210, 131] on select "CITY [GEOGRAPHIC_DATA] [PERSON_NAME][GEOGRAPHIC_DATA]-city [GEOGRAPHIC_DATA] [G…" at bounding box center [223, 136] width 40 height 17
select select "63_2479674"
click at [203, 128] on select "CITY [GEOGRAPHIC_DATA] [PERSON_NAME][GEOGRAPHIC_DATA]-city [GEOGRAPHIC_DATA] [G…" at bounding box center [223, 136] width 40 height 17
click at [260, 133] on select "[GEOGRAPHIC_DATA] norte [GEOGRAPHIC_DATA] sur Barangay i (t. bugallon) [GEOGRAP…" at bounding box center [263, 136] width 40 height 17
select select "63_24796744530"
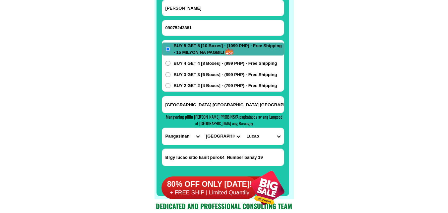
click at [243, 128] on select "[GEOGRAPHIC_DATA] norte [GEOGRAPHIC_DATA] sur Barangay i (t. bugallon) [GEOGRAP…" at bounding box center [263, 136] width 40 height 17
drag, startPoint x: 328, startPoint y: 108, endPoint x: 206, endPoint y: 48, distance: 135.7
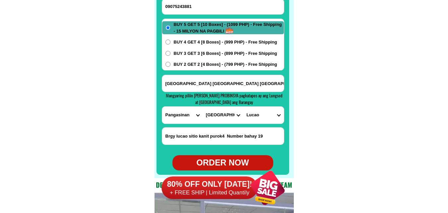
scroll to position [5313, 0]
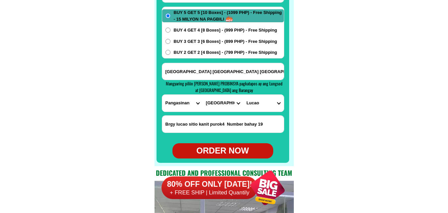
click at [221, 152] on div "ORDER NOW" at bounding box center [223, 150] width 101 height 13
type input "[PERSON_NAME]"
type input "[GEOGRAPHIC_DATA] [GEOGRAPHIC_DATA] [GEOGRAPHIC_DATA]"
radio input "true"
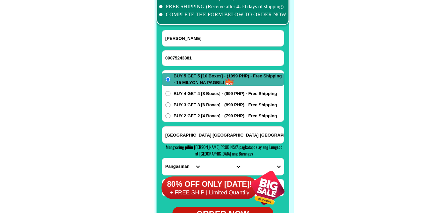
scroll to position [5247, 0]
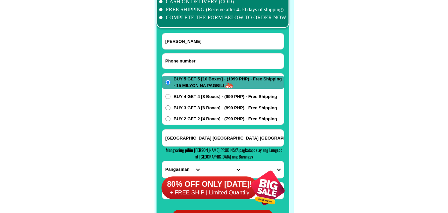
click at [199, 64] on input "Input phone_number" at bounding box center [223, 60] width 122 height 15
paste input "09544024852"
type input "09544024852"
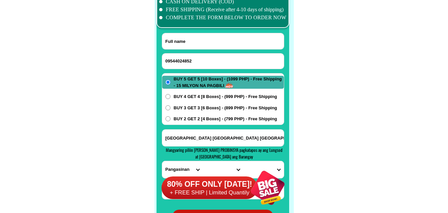
click at [195, 43] on input "Input full_name" at bounding box center [223, 41] width 122 height 16
paste input "[PERSON_NAME]"
type input "[PERSON_NAME]"
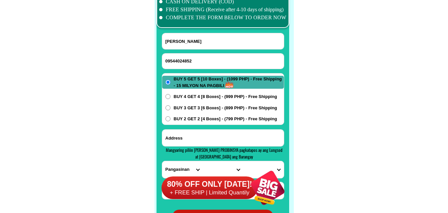
click at [194, 138] on input "Input address" at bounding box center [223, 137] width 122 height 17
paste input "[STREET_ADDRESS] Addition Hills [GEOGRAPHIC_DATA]"
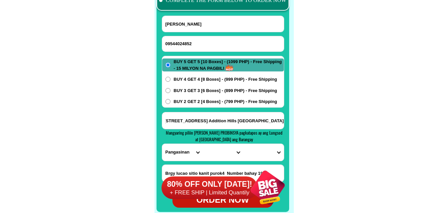
scroll to position [5280, 0]
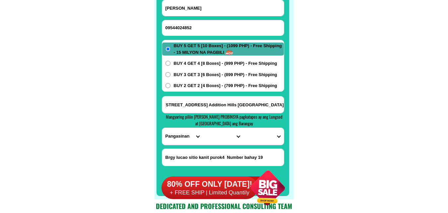
type input "[STREET_ADDRESS] Addition Hills [GEOGRAPHIC_DATA]"
click at [178, 137] on select "PROVINCE [GEOGRAPHIC_DATA] [GEOGRAPHIC_DATA] [GEOGRAPHIC_DATA] [GEOGRAPHIC_DATA…" at bounding box center [182, 136] width 40 height 17
select select "63_219"
click at [162, 128] on select "PROVINCE [GEOGRAPHIC_DATA] [GEOGRAPHIC_DATA] [GEOGRAPHIC_DATA] [GEOGRAPHIC_DATA…" at bounding box center [182, 136] width 40 height 17
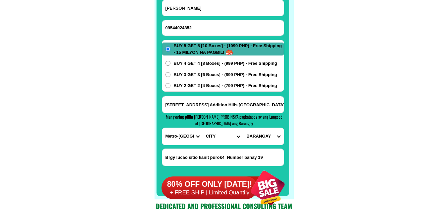
click at [220, 133] on select "CITY [GEOGRAPHIC_DATA] [GEOGRAPHIC_DATA] [GEOGRAPHIC_DATA] [GEOGRAPHIC_DATA]-ci…" at bounding box center [223, 136] width 40 height 17
click at [219, 131] on select "CITY [GEOGRAPHIC_DATA] [GEOGRAPHIC_DATA] [GEOGRAPHIC_DATA] [GEOGRAPHIC_DATA]-ci…" at bounding box center [223, 136] width 40 height 17
click at [214, 133] on select "CITY [GEOGRAPHIC_DATA] [GEOGRAPHIC_DATA] [GEOGRAPHIC_DATA] [GEOGRAPHIC_DATA]-ci…" at bounding box center [223, 136] width 40 height 17
select select "63_2197698"
click at [203, 128] on select "CITY [GEOGRAPHIC_DATA] [GEOGRAPHIC_DATA] [GEOGRAPHIC_DATA] [GEOGRAPHIC_DATA]-ci…" at bounding box center [223, 136] width 40 height 17
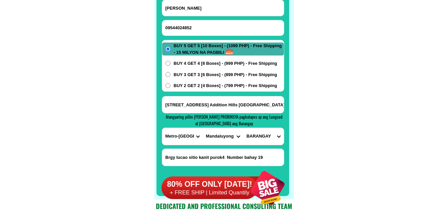
click at [262, 99] on input "[STREET_ADDRESS] Addition Hills [GEOGRAPHIC_DATA]" at bounding box center [223, 104] width 122 height 17
click at [267, 134] on select "BARANGAY Addition hills [GEOGRAPHIC_DATA] [GEOGRAPHIC_DATA] [GEOGRAPHIC_DATA] […" at bounding box center [263, 136] width 40 height 17
select select "63_21976981123"
click at [243, 128] on select "BARANGAY Addition hills [GEOGRAPHIC_DATA] [GEOGRAPHIC_DATA] [GEOGRAPHIC_DATA] […" at bounding box center [263, 136] width 40 height 17
drag, startPoint x: 326, startPoint y: 66, endPoint x: 302, endPoint y: 64, distance: 24.0
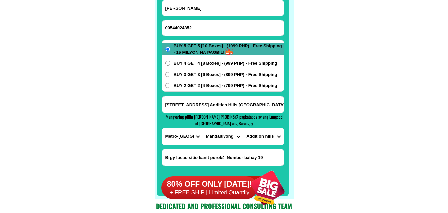
click at [184, 83] on span "BUY 2 GET 2 [4 Boxes] - (799 PHP) - Free Shipping" at bounding box center [226, 85] width 104 height 7
click at [183, 85] on span "BUY 2 GET 2 [4 Boxes] - (799 PHP) - Free Shipping" at bounding box center [226, 85] width 104 height 7
click at [171, 85] on input "BUY 2 GET 2 [4 Boxes] - (799 PHP) - Free Shipping" at bounding box center [168, 85] width 5 height 5
radio input "true"
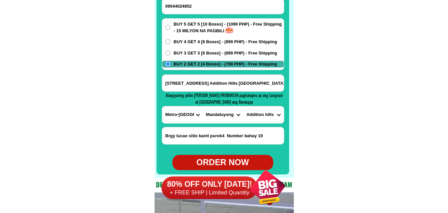
scroll to position [5313, 0]
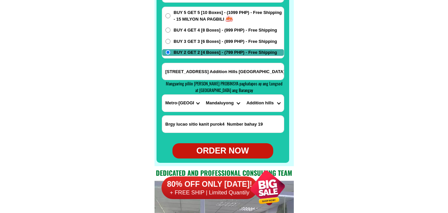
click at [224, 150] on div "ORDER NOW" at bounding box center [223, 150] width 101 height 13
type input "[PERSON_NAME]"
radio input "true"
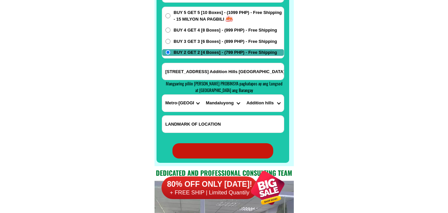
radio input "true"
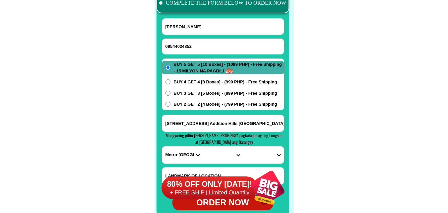
scroll to position [5247, 0]
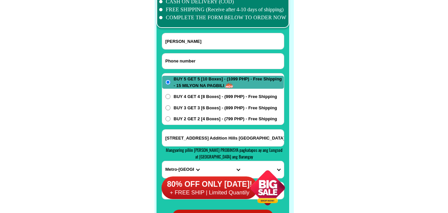
paste input "[PHONE_NUMBER]"
click at [191, 65] on input "Input phone_number" at bounding box center [223, 60] width 122 height 15
click at [185, 60] on input "[PHONE_NUMBER]" at bounding box center [223, 60] width 122 height 15
click at [178, 60] on input "0936-5367266" at bounding box center [223, 60] width 122 height 15
drag, startPoint x: 175, startPoint y: 60, endPoint x: 178, endPoint y: 61, distance: 3.3
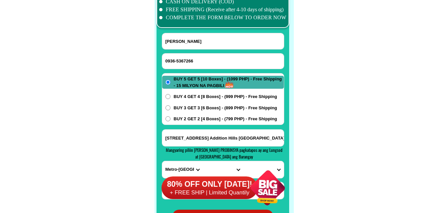
click at [178, 61] on input "0936-5367266" at bounding box center [223, 60] width 122 height 15
type input "09365367266"
click at [192, 133] on input "[STREET_ADDRESS] Addition Hills [GEOGRAPHIC_DATA]" at bounding box center [223, 137] width 122 height 17
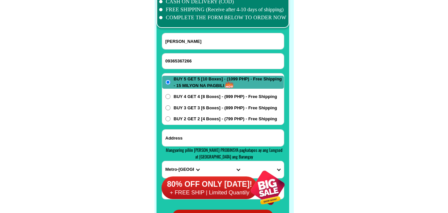
paste input "[PERSON_NAME] purok kamunggay Guiwanon [GEOGRAPHIC_DATA]"
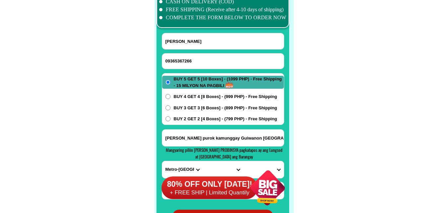
scroll to position [0, 38]
type input "[PERSON_NAME] purok kamunggay Guiwanon [GEOGRAPHIC_DATA]"
click at [194, 39] on input "Input full_name" at bounding box center [223, 41] width 122 height 16
paste input "[PERSON_NAME]"
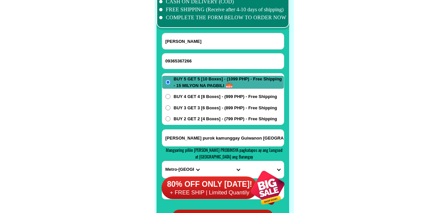
scroll to position [5280, 0]
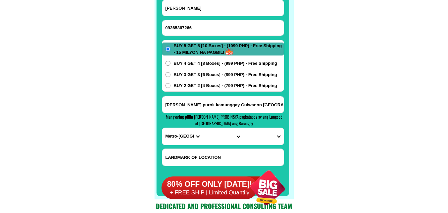
type input "[PERSON_NAME]"
click at [259, 108] on input "[PERSON_NAME] purok kamunggay Guiwanon [GEOGRAPHIC_DATA]" at bounding box center [223, 104] width 122 height 17
click at [178, 131] on select "PROVINCE [GEOGRAPHIC_DATA] [GEOGRAPHIC_DATA] [GEOGRAPHIC_DATA] [GEOGRAPHIC_DATA…" at bounding box center [182, 136] width 40 height 17
select select "63_8"
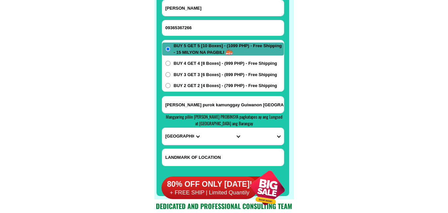
click at [162, 128] on select "PROVINCE [GEOGRAPHIC_DATA] [GEOGRAPHIC_DATA] [GEOGRAPHIC_DATA] [GEOGRAPHIC_DATA…" at bounding box center [182, 136] width 40 height 17
click at [224, 134] on select "CITY Alcoy [GEOGRAPHIC_DATA] [GEOGRAPHIC_DATA] [GEOGRAPHIC_DATA] [GEOGRAPHIC_DA…" at bounding box center [223, 136] width 40 height 17
select select "63_89442"
click at [203, 128] on select "CITY Alcoy [GEOGRAPHIC_DATA] [GEOGRAPHIC_DATA] [GEOGRAPHIC_DATA] [GEOGRAPHIC_DA…" at bounding box center [223, 136] width 40 height 17
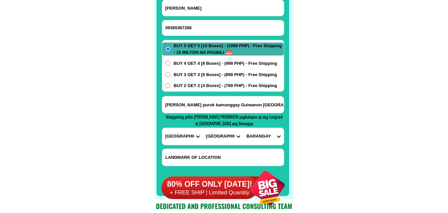
click at [257, 133] on select "BARANGAY [GEOGRAPHIC_DATA] [PERSON_NAME] Buluang [GEOGRAPHIC_DATA] [GEOGRAPHIC_…" at bounding box center [263, 136] width 40 height 17
select select "63_894425072"
click at [243, 128] on select "BARANGAY [GEOGRAPHIC_DATA] [PERSON_NAME] Buluang [GEOGRAPHIC_DATA] [GEOGRAPHIC_…" at bounding box center [263, 136] width 40 height 17
click at [178, 84] on span "BUY 2 GET 2 [4 Boxes] - (799 PHP) - Free Shipping" at bounding box center [226, 85] width 104 height 7
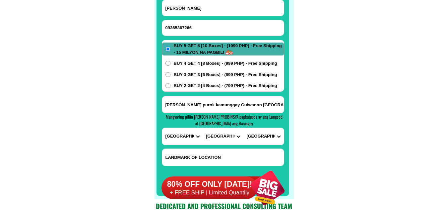
click at [171, 84] on input "BUY 2 GET 2 [4 Boxes] - (799 PHP) - Free Shipping" at bounding box center [168, 85] width 5 height 5
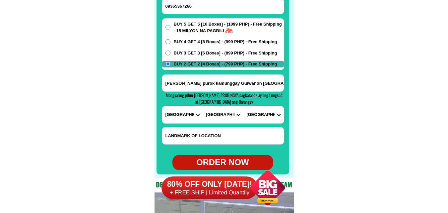
scroll to position [5313, 0]
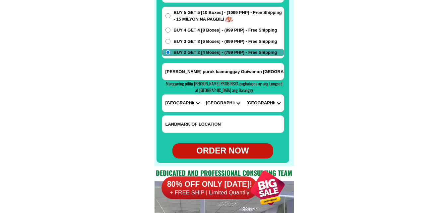
click at [217, 150] on div "ORDER NOW" at bounding box center [223, 150] width 101 height 13
radio input "true"
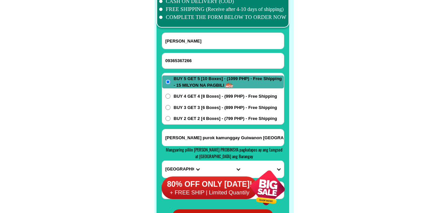
scroll to position [5247, 0]
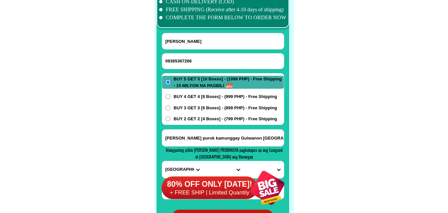
click at [200, 43] on input "[PERSON_NAME]" at bounding box center [223, 41] width 122 height 16
paste input "Bellosa intas"
type input "Bellosa intas"
click at [210, 56] on input "Input phone_number" at bounding box center [223, 60] width 122 height 15
paste input "09078809716"
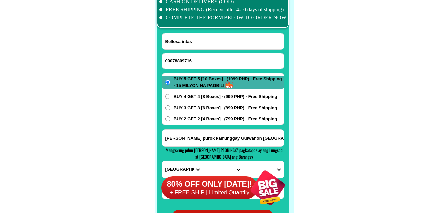
type input "09078809716"
click at [188, 133] on input "[PERSON_NAME] purok kamunggay Guiwanon [GEOGRAPHIC_DATA]" at bounding box center [223, 137] width 122 height 17
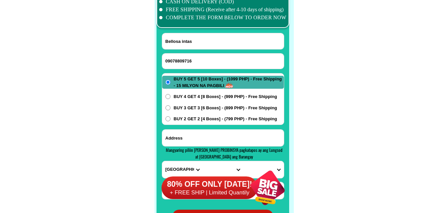
paste input "Park.3 SVF.Tigatto [GEOGRAPHIC_DATA]"
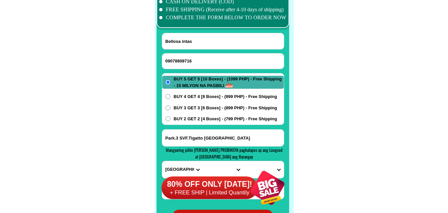
type input "Park.3 SVF.Tigatto [GEOGRAPHIC_DATA]"
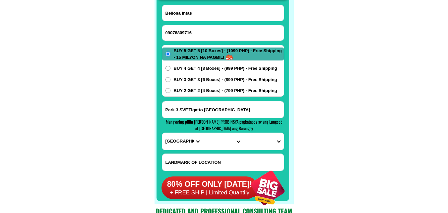
scroll to position [5313, 0]
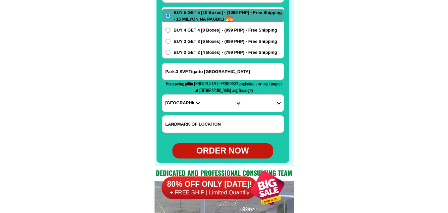
click at [168, 101] on select "PROVINCE [GEOGRAPHIC_DATA] [GEOGRAPHIC_DATA] [GEOGRAPHIC_DATA] [GEOGRAPHIC_DATA…" at bounding box center [182, 103] width 40 height 17
select select "63_738"
click at [162, 95] on select "PROVINCE [GEOGRAPHIC_DATA] [GEOGRAPHIC_DATA] [GEOGRAPHIC_DATA] [GEOGRAPHIC_DATA…" at bounding box center [182, 103] width 40 height 17
click at [213, 103] on select "CITY [GEOGRAPHIC_DATA] [GEOGRAPHIC_DATA]-city [GEOGRAPHIC_DATA] [GEOGRAPHIC_DAT…" at bounding box center [223, 103] width 40 height 17
select select "63_7387159"
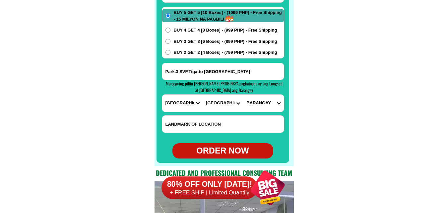
click at [203, 95] on select "CITY [GEOGRAPHIC_DATA] [GEOGRAPHIC_DATA]-city [GEOGRAPHIC_DATA] [GEOGRAPHIC_DAT…" at bounding box center [223, 103] width 40 height 17
click at [260, 108] on select "[GEOGRAPHIC_DATA] [PERSON_NAME] (lasang) [PERSON_NAME] Angalan Atan-awe Baganih…" at bounding box center [263, 103] width 40 height 17
select select "63_73871595679"
click at [243, 95] on select "[GEOGRAPHIC_DATA] [PERSON_NAME] (lasang) [PERSON_NAME] Angalan Atan-awe Baganih…" at bounding box center [263, 103] width 40 height 17
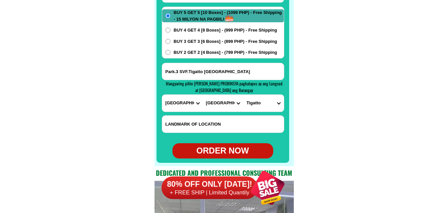
click at [240, 157] on div "ORDER NOW" at bounding box center [223, 150] width 101 height 15
radio input "true"
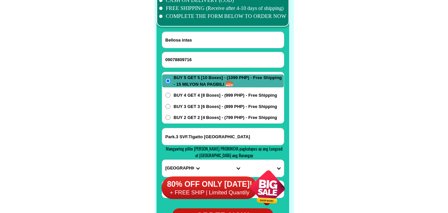
scroll to position [5247, 0]
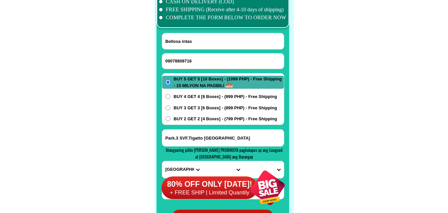
drag, startPoint x: 197, startPoint y: 65, endPoint x: 184, endPoint y: 55, distance: 16.6
click at [197, 65] on input "09078809716" at bounding box center [223, 60] width 122 height 15
paste input "09513105614"
type input "09513105614"
click at [200, 39] on input "Bellosa intas" at bounding box center [223, 41] width 122 height 16
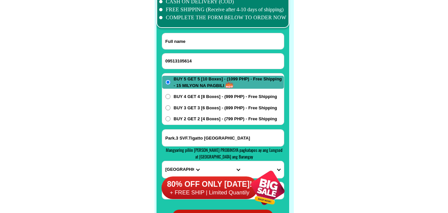
paste input "[PERSON_NAME]"
type input "[PERSON_NAME]"
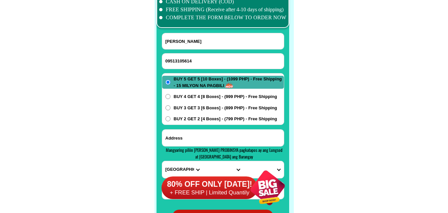
click at [199, 139] on input "Input address" at bounding box center [223, 137] width 122 height 17
paste input "dito [PERSON_NAME] sa [GEOGRAPHIC_DATA] [GEOGRAPHIC_DATA] zone 1 po kami"
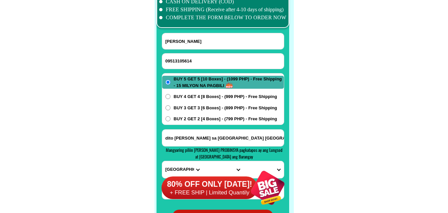
scroll to position [0, 45]
type input "dito [PERSON_NAME] sa [GEOGRAPHIC_DATA] [GEOGRAPHIC_DATA] zone 1 po kami"
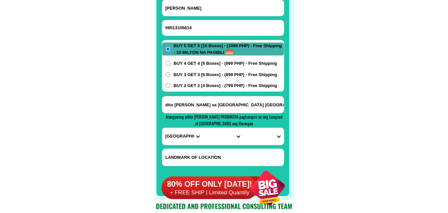
click at [174, 136] on select "PROVINCE [GEOGRAPHIC_DATA] [GEOGRAPHIC_DATA] [GEOGRAPHIC_DATA] [GEOGRAPHIC_DATA…" at bounding box center [182, 136] width 40 height 17
select select "63_108"
click at [162, 128] on select "PROVINCE [GEOGRAPHIC_DATA] [GEOGRAPHIC_DATA] [GEOGRAPHIC_DATA] [GEOGRAPHIC_DATA…" at bounding box center [182, 136] width 40 height 17
click at [212, 143] on select "CITY Agoncillo Alitagtag Allacapan [GEOGRAPHIC_DATA] [GEOGRAPHIC_DATA]-balete […" at bounding box center [223, 136] width 40 height 17
select select "63_1083438"
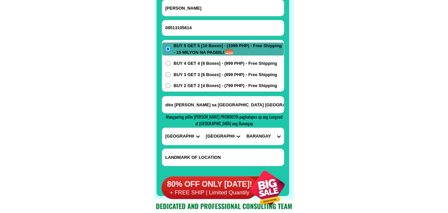
click at [203, 128] on select "CITY Agoncillo Alitagtag Allacapan [GEOGRAPHIC_DATA] [GEOGRAPHIC_DATA]-balete […" at bounding box center [223, 136] width 40 height 17
click at [268, 139] on select "BARANGAY [GEOGRAPHIC_DATA] [GEOGRAPHIC_DATA] [GEOGRAPHIC_DATA]-[GEOGRAPHIC_DATA…" at bounding box center [263, 136] width 40 height 17
select select "63_10834389301"
click at [243, 128] on select "BARANGAY [GEOGRAPHIC_DATA] [GEOGRAPHIC_DATA] [GEOGRAPHIC_DATA]-[GEOGRAPHIC_DATA…" at bounding box center [263, 136] width 40 height 17
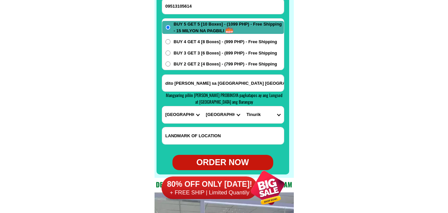
scroll to position [5313, 0]
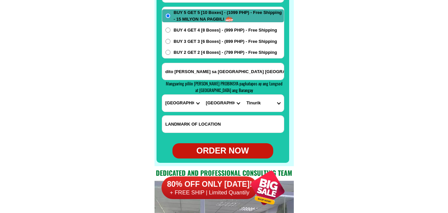
click at [233, 153] on div "ORDER NOW" at bounding box center [223, 150] width 101 height 13
type input "09513105614"
radio input "true"
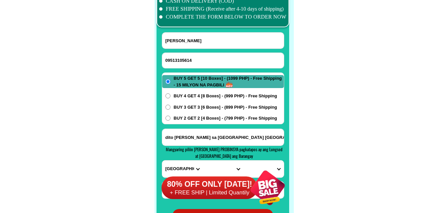
scroll to position [5247, 0]
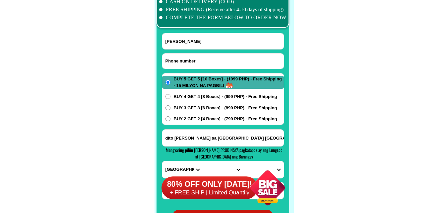
click at [198, 55] on input "Input phone_number" at bounding box center [223, 60] width 122 height 15
paste input "09420044718"
type input "09420044718"
click at [209, 43] on input "[PERSON_NAME]" at bounding box center [223, 41] width 122 height 16
paste input "[PERSON_NAME]"
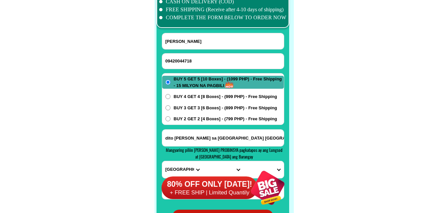
type input "[PERSON_NAME]"
click at [200, 99] on span "BUY 4 GET 4 [8 Boxes] - (999 PHP) - Free Shipping" at bounding box center [226, 96] width 104 height 7
click at [171, 99] on input "BUY 4 GET 4 [8 Boxes] - (999 PHP) - Free Shipping" at bounding box center [168, 96] width 5 height 5
radio input "true"
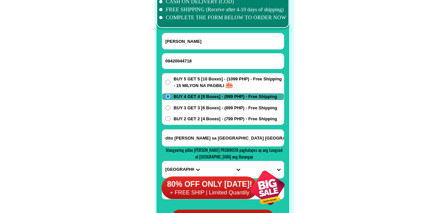
click at [187, 141] on input "dito [PERSON_NAME] sa [GEOGRAPHIC_DATA] [GEOGRAPHIC_DATA] zone 1 po kami" at bounding box center [223, 137] width 122 height 17
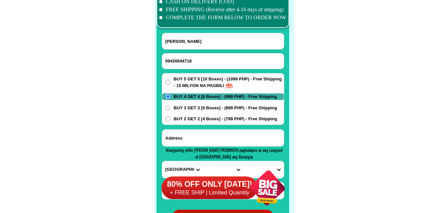
paste input "prk [PERSON_NAME] d Amor lasuerte matanao dvo del sur near eglecia n Cristo con…"
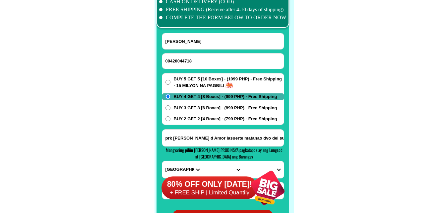
scroll to position [0, 202]
type input "prk [PERSON_NAME] d Amor lasuerte matanao dvo del sur near eglecia n Cristo con…"
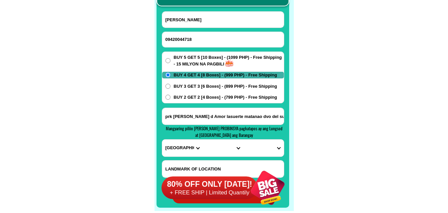
scroll to position [5280, 0]
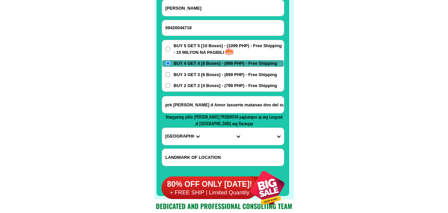
click at [168, 137] on select "PROVINCE [GEOGRAPHIC_DATA] [GEOGRAPHIC_DATA] [GEOGRAPHIC_DATA] [GEOGRAPHIC_DATA…" at bounding box center [182, 136] width 40 height 17
select select "63_738"
click at [162, 128] on select "PROVINCE [GEOGRAPHIC_DATA] [GEOGRAPHIC_DATA] [GEOGRAPHIC_DATA] [GEOGRAPHIC_DATA…" at bounding box center [182, 136] width 40 height 17
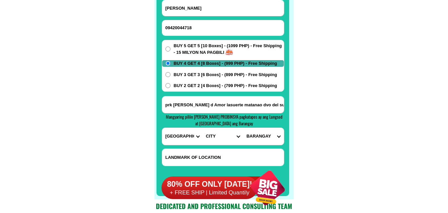
click at [207, 136] on select "CITY [GEOGRAPHIC_DATA] [GEOGRAPHIC_DATA]-city [GEOGRAPHIC_DATA] [GEOGRAPHIC_DAT…" at bounding box center [223, 136] width 40 height 17
select select "63_7385445"
click at [203, 128] on select "CITY [GEOGRAPHIC_DATA] [GEOGRAPHIC_DATA]-city [GEOGRAPHIC_DATA] [GEOGRAPHIC_DAT…" at bounding box center [223, 136] width 40 height 17
click at [258, 137] on select "BARANGAY Almendras (pob.) [PERSON_NAME] Don [PERSON_NAME] [PERSON_NAME] butai L…" at bounding box center [263, 136] width 40 height 17
select select "63_73854455224"
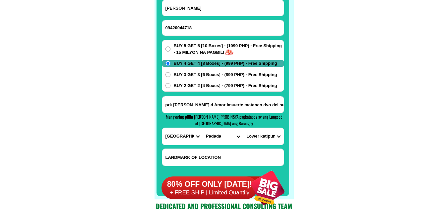
click at [260, 136] on select "BARANGAY Almendras (pob.) [PERSON_NAME] Don [PERSON_NAME] [PERSON_NAME] butai L…" at bounding box center [263, 136] width 40 height 17
click at [258, 137] on select "BARANGAY Almendras (pob.) [PERSON_NAME] Don [PERSON_NAME] [PERSON_NAME] butai L…" at bounding box center [263, 136] width 40 height 17
click at [220, 138] on select "CITY [GEOGRAPHIC_DATA] [GEOGRAPHIC_DATA]-city [GEOGRAPHIC_DATA] [GEOGRAPHIC_DAT…" at bounding box center [223, 136] width 40 height 17
select select "63_7382495"
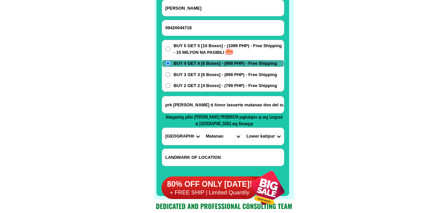
click at [203, 128] on select "CITY [GEOGRAPHIC_DATA] [GEOGRAPHIC_DATA]-city [GEOGRAPHIC_DATA] [GEOGRAPHIC_DAT…" at bounding box center [223, 136] width 40 height 17
click at [274, 138] on select "BARANGAY Asbang Asinan Bagumbayan Bangkal Buas Buri Cabligan ([GEOGRAPHIC_DATA]…" at bounding box center [263, 136] width 40 height 17
select select "63_73824959574"
click at [243, 128] on select "BARANGAY Asbang Asinan Bagumbayan Bangkal Buas Buri Cabligan ([GEOGRAPHIC_DATA]…" at bounding box center [263, 136] width 40 height 17
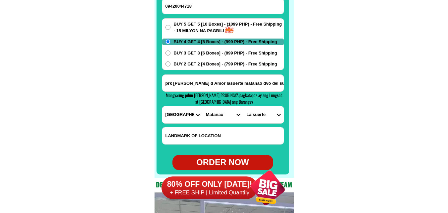
scroll to position [5313, 0]
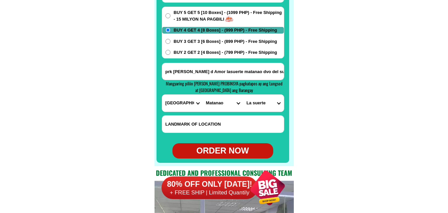
click at [220, 153] on div "ORDER NOW" at bounding box center [223, 150] width 101 height 13
type input "09420044718"
type input "prk [PERSON_NAME] d Amor lasuerte matanao dvo del sur near eglecia n Cristo con…"
radio input "true"
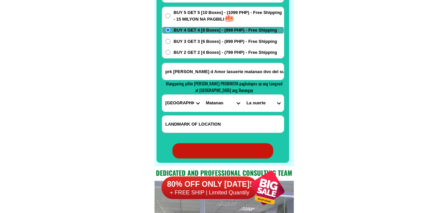
radio input "true"
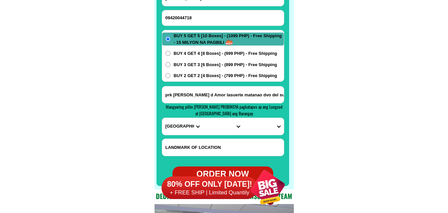
scroll to position [5247, 0]
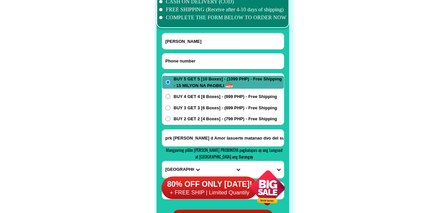
click at [219, 59] on input "Input phone_number" at bounding box center [223, 60] width 122 height 15
paste input "09275154388"
type input "09275154388"
drag, startPoint x: 195, startPoint y: 40, endPoint x: 106, endPoint y: 15, distance: 91.9
click at [195, 41] on input "[PERSON_NAME]" at bounding box center [223, 41] width 122 height 16
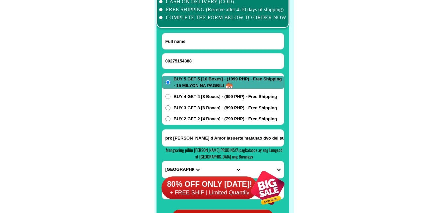
paste input "[PERSON_NAME]"
type input "[PERSON_NAME]"
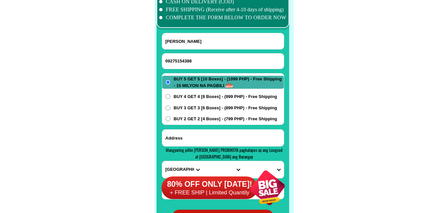
click at [210, 139] on input "Input address" at bounding box center [223, 137] width 122 height 17
paste input "order ako [PERSON_NAME] [PERSON_NAME] uno santa [PERSON_NAME] cp nomber"
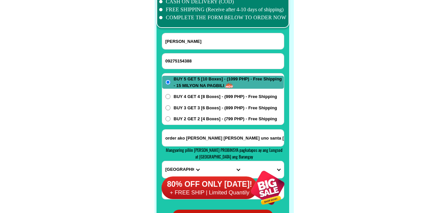
scroll to position [0, 31]
type input "order ako [PERSON_NAME] [PERSON_NAME] uno santa [PERSON_NAME] cp nomber"
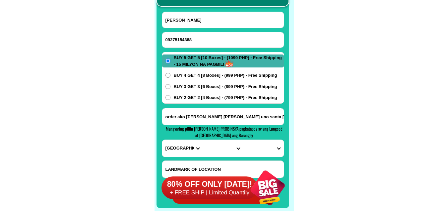
scroll to position [5280, 0]
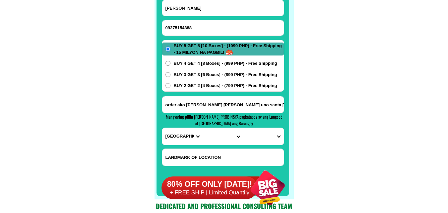
click at [177, 136] on select "PROVINCE [GEOGRAPHIC_DATA] [GEOGRAPHIC_DATA] [GEOGRAPHIC_DATA] [GEOGRAPHIC_DATA…" at bounding box center [182, 136] width 40 height 17
select select "63_904"
click at [162, 128] on select "PROVINCE [GEOGRAPHIC_DATA] [GEOGRAPHIC_DATA] [GEOGRAPHIC_DATA] [GEOGRAPHIC_DATA…" at bounding box center [182, 136] width 40 height 17
click at [217, 139] on select "CITY [GEOGRAPHIC_DATA]-city [GEOGRAPHIC_DATA]-city [GEOGRAPHIC_DATA] [GEOGRAPHI…" at bounding box center [223, 136] width 40 height 17
select select "63_9047485"
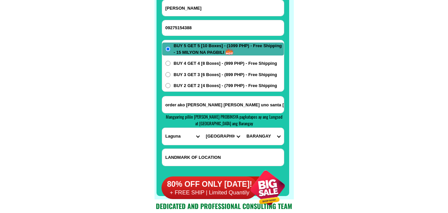
click at [203, 128] on select "CITY [GEOGRAPHIC_DATA]-city [GEOGRAPHIC_DATA]-city [GEOGRAPHIC_DATA] [GEOGRAPHI…" at bounding box center [223, 136] width 40 height 17
click at [258, 136] on select "BARANGAY Aplaya Balibago Caingin Dila Dita Don [PERSON_NAME] (pob.) [MEDICAL_DA…" at bounding box center [263, 136] width 40 height 17
select select "63_90474859602"
click at [243, 128] on select "BARANGAY Aplaya Balibago Caingin Dila Dita Don [PERSON_NAME] (pob.) [MEDICAL_DA…" at bounding box center [263, 136] width 40 height 17
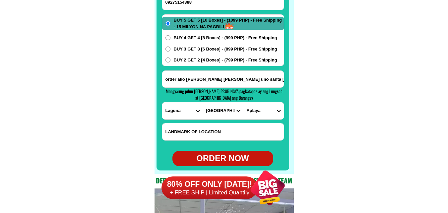
scroll to position [5313, 0]
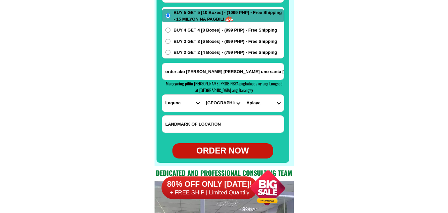
click at [218, 149] on div "ORDER NOW" at bounding box center [223, 150] width 101 height 13
type input "order ako [PERSON_NAME] [PERSON_NAME] uno santa [PERSON_NAME] cp nomber"
radio input "true"
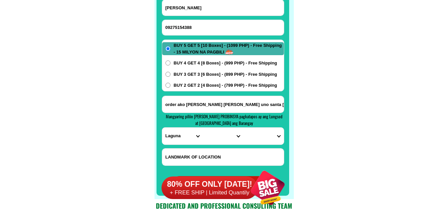
scroll to position [5280, 0]
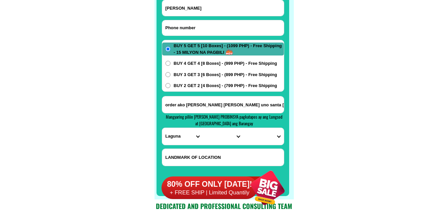
click at [200, 33] on input "Input phone_number" at bounding box center [223, 27] width 122 height 15
paste input "09489524160"
type input "09489524160"
drag, startPoint x: 209, startPoint y: 4, endPoint x: 154, endPoint y: 1, distance: 54.9
click at [209, 4] on input "Input full_name" at bounding box center [223, 8] width 122 height 16
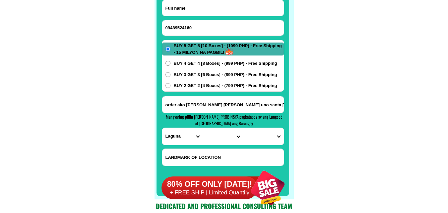
paste input "[PERSON_NAME]"
type input "[PERSON_NAME]"
drag, startPoint x: 225, startPoint y: 63, endPoint x: 225, endPoint y: 67, distance: 4.4
click at [225, 63] on span "BUY 4 GET 4 [8 Boxes] - (999 PHP) - Free Shipping" at bounding box center [226, 63] width 104 height 7
click at [189, 68] on div "BUY 5 GET 5 [10 Boxes] - (1099 PHP) - Free Shipping - 15 MILYON NA PAGBILI BUY …" at bounding box center [223, 66] width 122 height 52
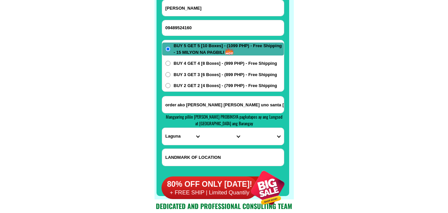
click at [192, 62] on span "BUY 4 GET 4 [8 Boxes] - (999 PHP) - Free Shipping" at bounding box center [226, 63] width 104 height 7
click at [171, 62] on input "BUY 4 GET 4 [8 Boxes] - (999 PHP) - Free Shipping" at bounding box center [168, 63] width 5 height 5
radio input "true"
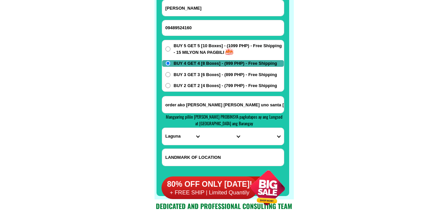
click at [190, 109] on input "order ako [PERSON_NAME] [PERSON_NAME] uno santa [PERSON_NAME] cp nomber" at bounding box center [223, 104] width 122 height 17
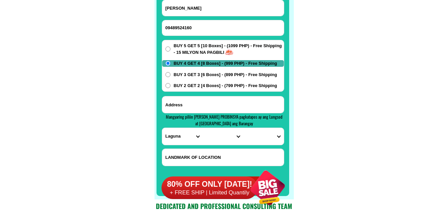
paste input "Pinambaran [STREET_ADDRESS][DATE][PERSON_NAME]"
type input "Pinambaran [STREET_ADDRESS][DATE][PERSON_NAME]"
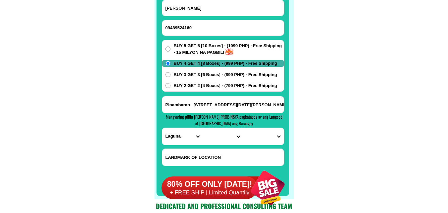
click at [173, 145] on form "[PERSON_NAME] 09489524160 ORDER NOW Pinambaran [STREET_ADDRESS][DATE][PERSON_NA…" at bounding box center [223, 96] width 122 height 192
click at [177, 135] on select "PROVINCE [GEOGRAPHIC_DATA] [GEOGRAPHIC_DATA] [GEOGRAPHIC_DATA] [GEOGRAPHIC_DATA…" at bounding box center [182, 136] width 40 height 17
select select "63_761"
click at [162, 128] on select "PROVINCE [GEOGRAPHIC_DATA] [GEOGRAPHIC_DATA] [GEOGRAPHIC_DATA] [GEOGRAPHIC_DATA…" at bounding box center [182, 136] width 40 height 17
click at [214, 135] on select "CITY Angat Balagtas Baliuag [GEOGRAPHIC_DATA] [GEOGRAPHIC_DATA]-[GEOGRAPHIC_DAT…" at bounding box center [223, 136] width 40 height 17
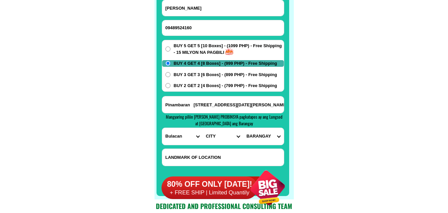
select select "63_7612523"
click at [203, 128] on select "CITY Angat Balagtas Baliuag [GEOGRAPHIC_DATA] [GEOGRAPHIC_DATA]-[GEOGRAPHIC_DAT…" at bounding box center [223, 136] width 40 height 17
click at [263, 134] on select "BARANGAY Bagong pag-asa [GEOGRAPHIC_DATA] silang [GEOGRAPHIC_DATA] [GEOGRAPHIC_…" at bounding box center [263, 136] width 40 height 17
select select "63_76125233374"
click at [243, 128] on select "BARANGAY Bagong pag-asa [GEOGRAPHIC_DATA] silang [GEOGRAPHIC_DATA] [GEOGRAPHIC_…" at bounding box center [263, 136] width 40 height 17
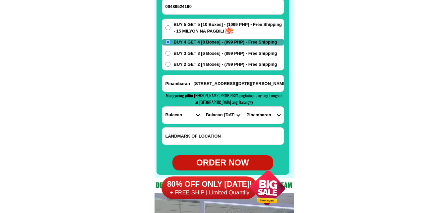
scroll to position [5313, 0]
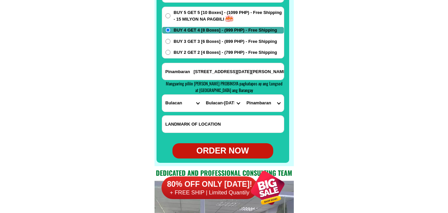
click at [228, 152] on div "ORDER NOW" at bounding box center [223, 150] width 101 height 13
type input "09489524160"
radio input "true"
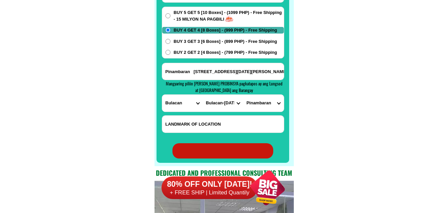
drag, startPoint x: 364, startPoint y: 158, endPoint x: 212, endPoint y: 83, distance: 169.4
radio input "true"
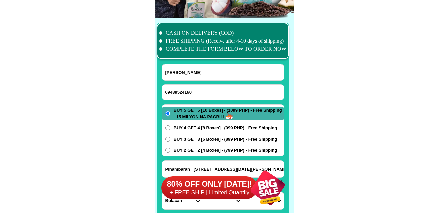
scroll to position [5214, 0]
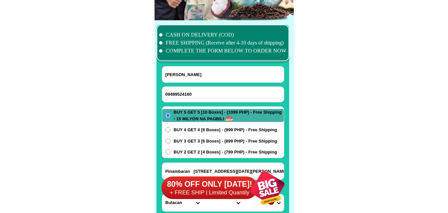
click at [191, 100] on input "09489524160" at bounding box center [223, 94] width 122 height 15
paste input "09270843751"
type input "09270843751"
drag, startPoint x: 204, startPoint y: 73, endPoint x: 188, endPoint y: 65, distance: 18.3
click at [205, 73] on input "Input full_name" at bounding box center [223, 74] width 122 height 16
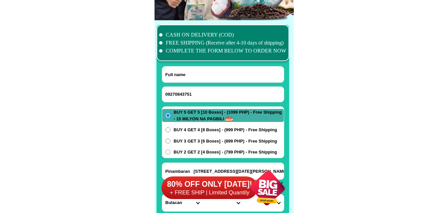
paste input "[PERSON_NAME][GEOGRAPHIC_DATA]"
type input "[PERSON_NAME][GEOGRAPHIC_DATA]"
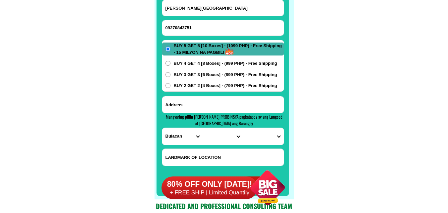
click at [210, 104] on input "Input address" at bounding box center [223, 104] width 122 height 17
paste input "[PERSON_NAME]: [STREET_ADDRESS] :bass rizal:"
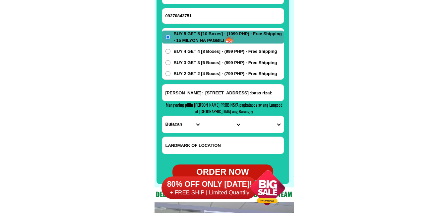
scroll to position [5313, 0]
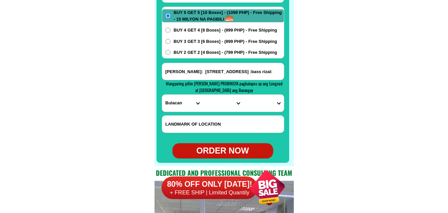
type input "[PERSON_NAME]: [STREET_ADDRESS] :bass rizal:"
click at [183, 104] on select "PROVINCE [GEOGRAPHIC_DATA] [GEOGRAPHIC_DATA] [GEOGRAPHIC_DATA] [GEOGRAPHIC_DATA…" at bounding box center [182, 103] width 40 height 17
select select "63_993"
click at [162, 95] on select "PROVINCE [GEOGRAPHIC_DATA] [GEOGRAPHIC_DATA] [GEOGRAPHIC_DATA] [GEOGRAPHIC_DATA…" at bounding box center [182, 103] width 40 height 17
click at [216, 108] on select "CITY Angono Antipolo-city [GEOGRAPHIC_DATA] [GEOGRAPHIC_DATA] [PERSON_NAME] Pil…" at bounding box center [223, 103] width 40 height 17
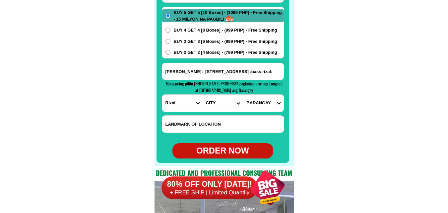
select select "63_9934573"
click at [203, 95] on select "CITY Angono Antipolo-city [GEOGRAPHIC_DATA] [GEOGRAPHIC_DATA] [PERSON_NAME] Pil…" at bounding box center [223, 103] width 40 height 17
click at [262, 102] on select "BARANGAY [PERSON_NAME] [PERSON_NAME] Pinugay Rizal (pob.) [GEOGRAPHIC_DATA][PER…" at bounding box center [263, 103] width 40 height 17
select select "63_99345731806"
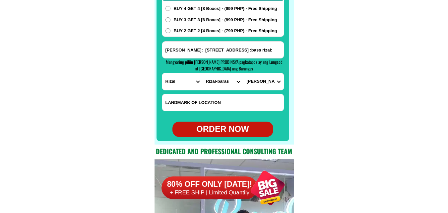
scroll to position [5346, 0]
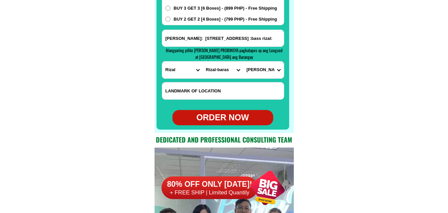
click at [169, 75] on select "PROVINCE [GEOGRAPHIC_DATA] [GEOGRAPHIC_DATA] [GEOGRAPHIC_DATA] [GEOGRAPHIC_DATA…" at bounding box center [182, 69] width 40 height 17
select select "63_219"
click at [162, 61] on select "PROVINCE [GEOGRAPHIC_DATA] [GEOGRAPHIC_DATA] [GEOGRAPHIC_DATA] [GEOGRAPHIC_DATA…" at bounding box center [182, 69] width 40 height 17
click at [212, 71] on select "CITY [GEOGRAPHIC_DATA] [GEOGRAPHIC_DATA] [GEOGRAPHIC_DATA] [GEOGRAPHIC_DATA]-ci…" at bounding box center [223, 69] width 40 height 17
select select "63_2192498"
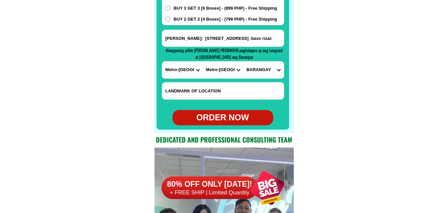
click at [203, 61] on select "CITY [GEOGRAPHIC_DATA] [GEOGRAPHIC_DATA] [GEOGRAPHIC_DATA] [GEOGRAPHIC_DATA]-ci…" at bounding box center [223, 69] width 40 height 17
click at [266, 72] on select "BARANGAY Addition hills [GEOGRAPHIC_DATA]-bato [PERSON_NAME][GEOGRAPHIC_DATA][P…" at bounding box center [263, 69] width 40 height 17
select select "63_21924988290"
click at [243, 61] on select "BARANGAY Addition hills [GEOGRAPHIC_DATA]-bato [PERSON_NAME][GEOGRAPHIC_DATA][P…" at bounding box center [263, 69] width 40 height 17
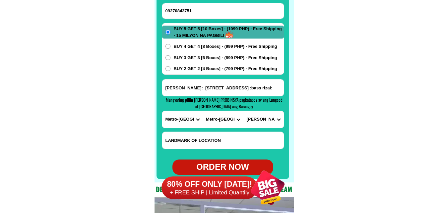
scroll to position [5313, 0]
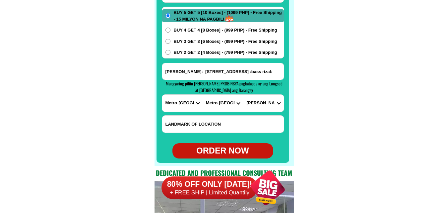
click at [229, 145] on div "ORDER NOW" at bounding box center [223, 150] width 101 height 13
radio input "true"
